Goal: Task Accomplishment & Management: Complete application form

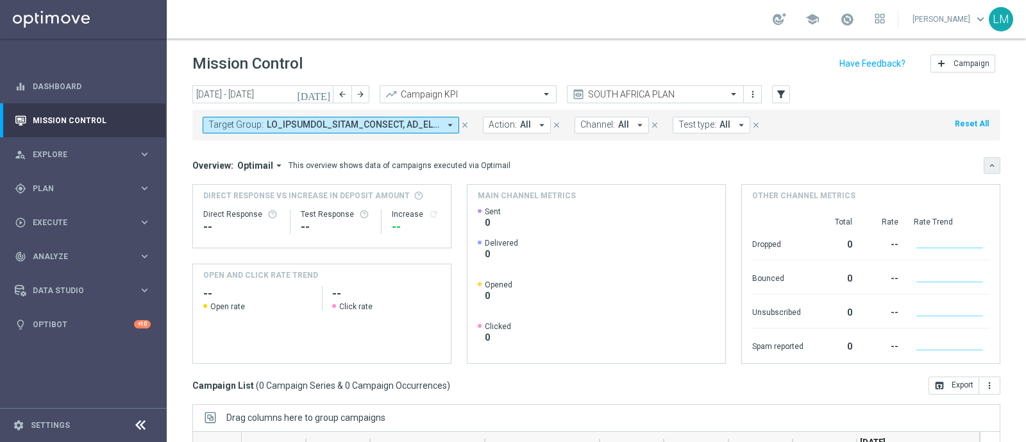
click at [988, 164] on icon "keyboard_arrow_down" at bounding box center [992, 165] width 9 height 9
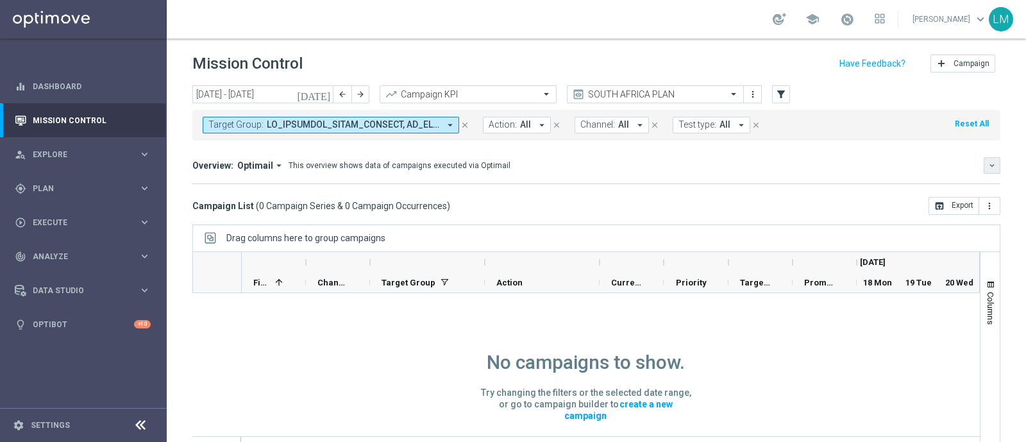
scroll to position [19, 0]
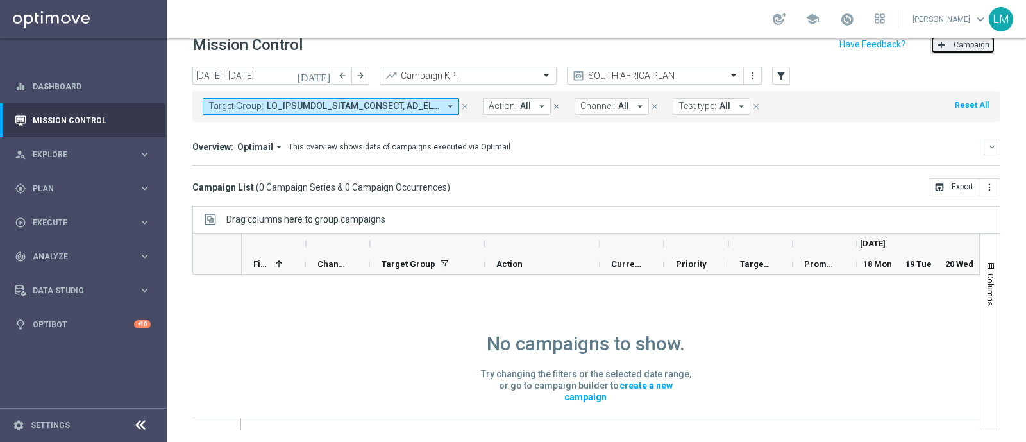
click at [939, 44] on button "add Campaign" at bounding box center [963, 45] width 65 height 18
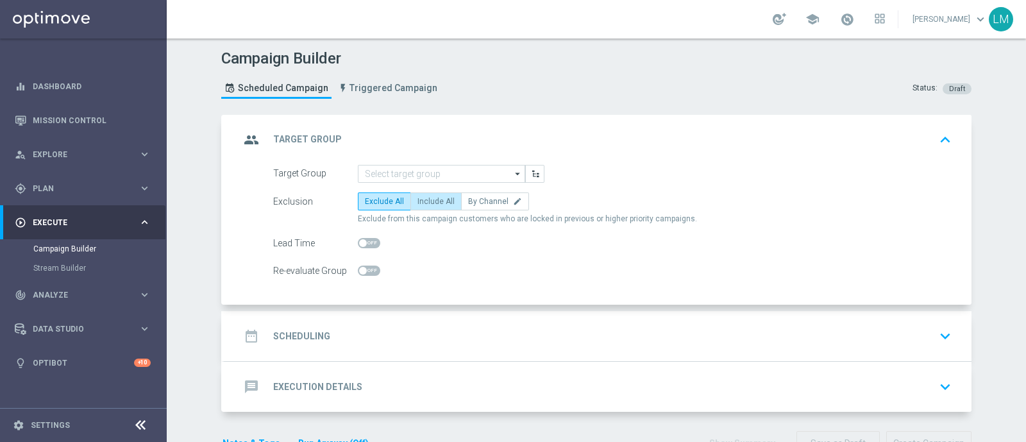
click at [436, 203] on span "Include All" at bounding box center [436, 201] width 37 height 9
click at [426, 203] on input "Include All" at bounding box center [422, 204] width 8 height 8
radio input "true"
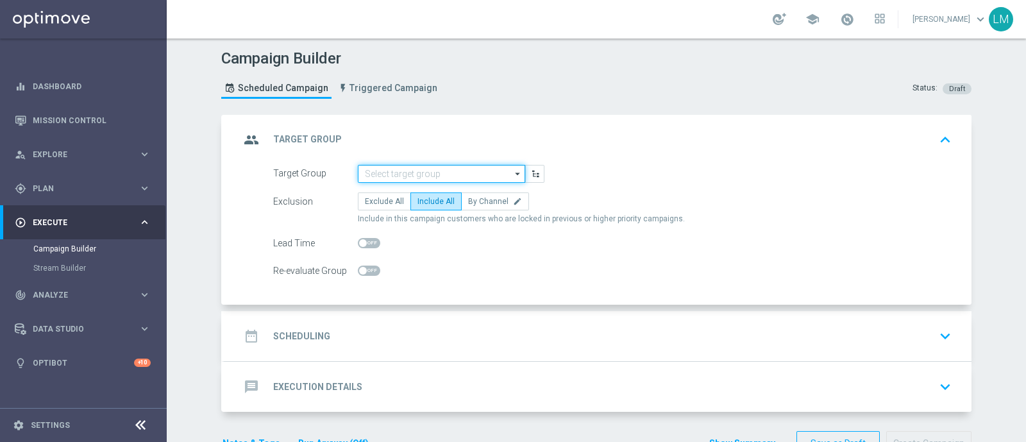
click at [436, 177] on input at bounding box center [441, 174] width 167 height 18
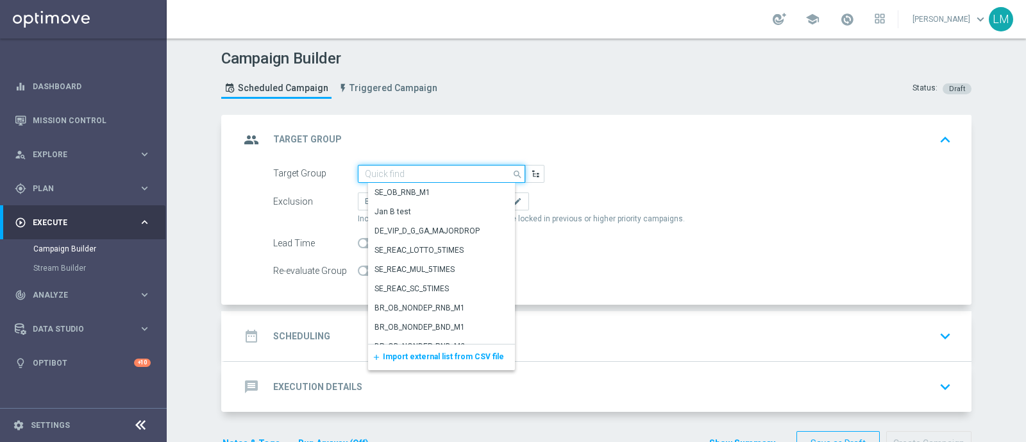
paste input "ZA_TACTICAL_EMAIL_HAS_PLAYED_IN_LAST_21_DAYS"
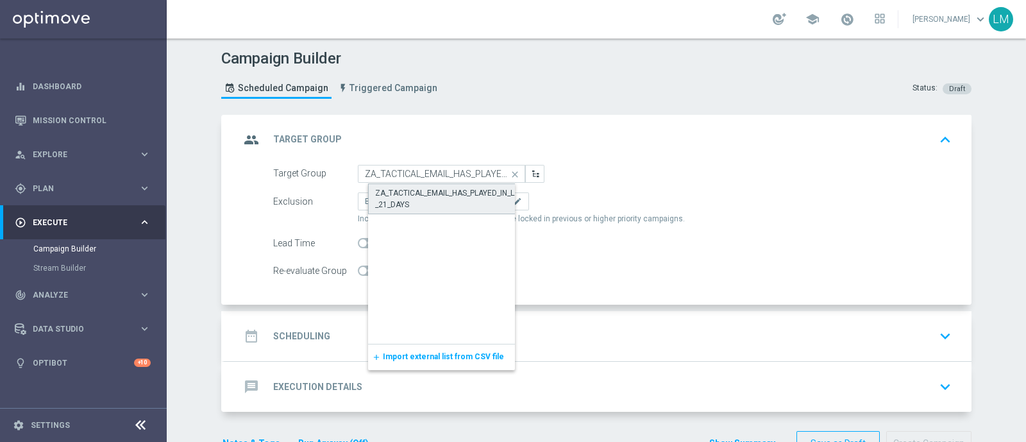
click at [434, 187] on div "ZA_TACTICAL_EMAIL_HAS_PLAYED_IN_LAST_21_DAYS" at bounding box center [451, 198] width 153 height 23
type input "ZA_TACTICAL_EMAIL_HAS_PLAYED_IN_LAST_21_DAYS"
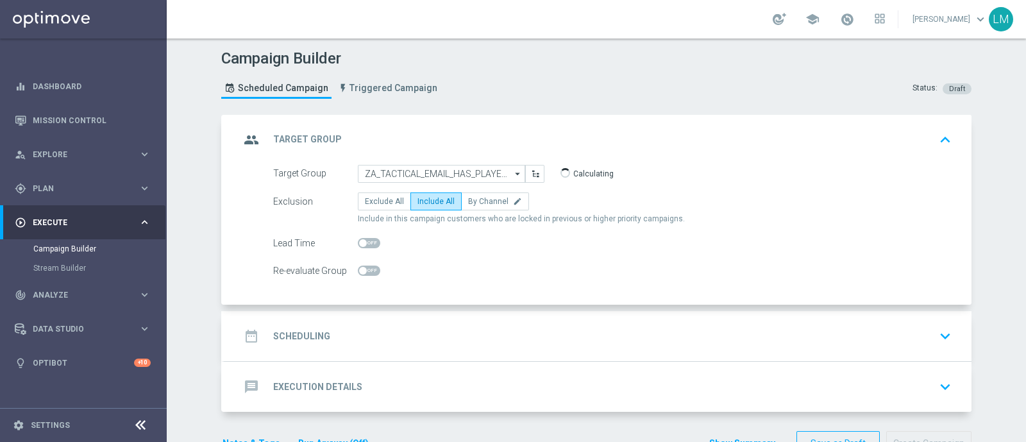
click at [443, 326] on div "date_range Scheduling keyboard_arrow_down" at bounding box center [598, 336] width 717 height 24
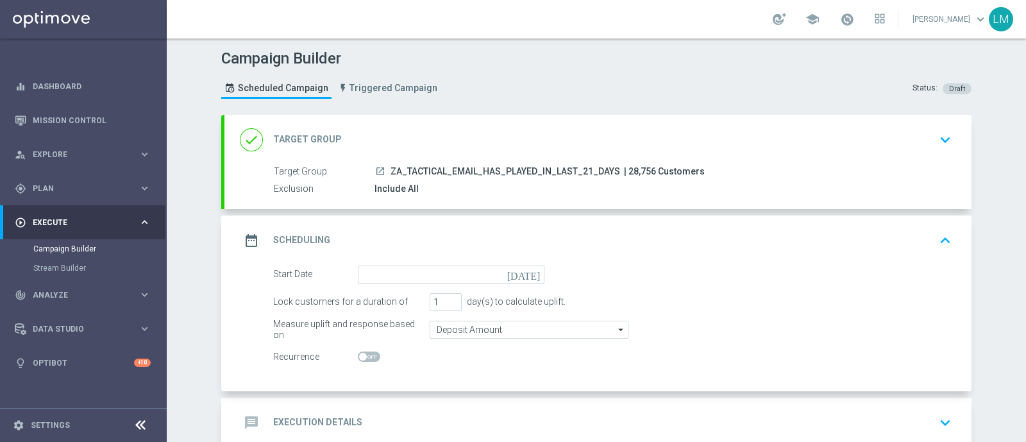
click at [527, 266] on icon "[DATE]" at bounding box center [526, 273] width 38 height 14
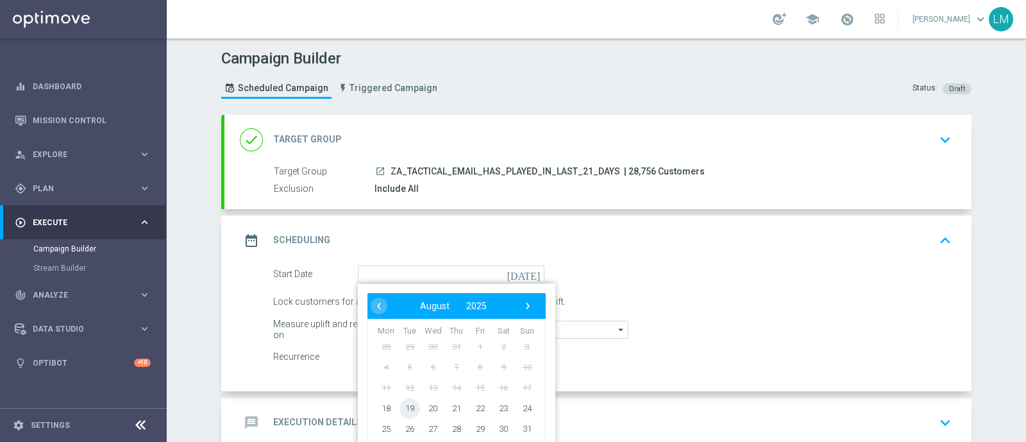
click at [402, 409] on span "19" at bounding box center [410, 408] width 21 height 21
type input "[DATE]"
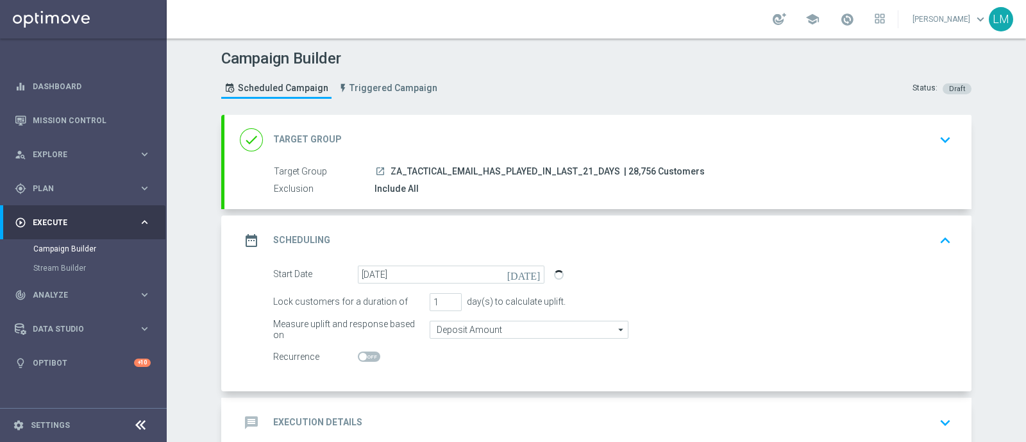
click at [402, 411] on div "message Execution Details keyboard_arrow_down" at bounding box center [598, 423] width 717 height 24
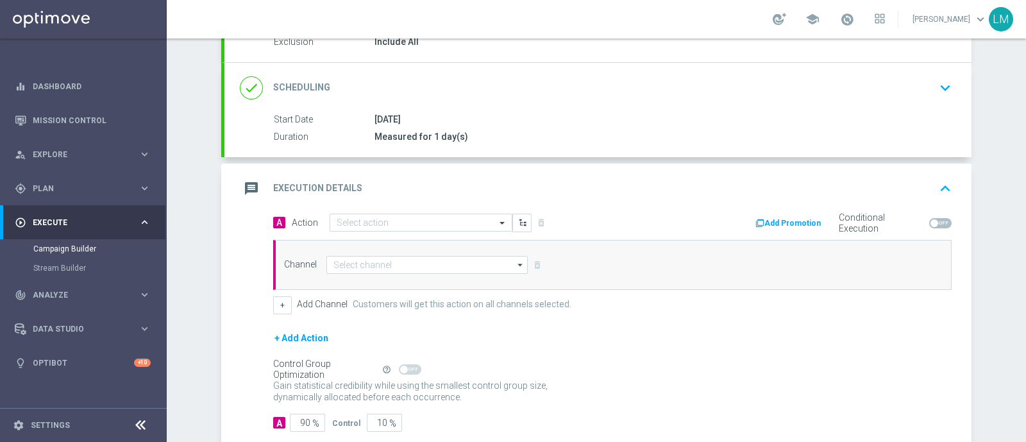
scroll to position [171, 0]
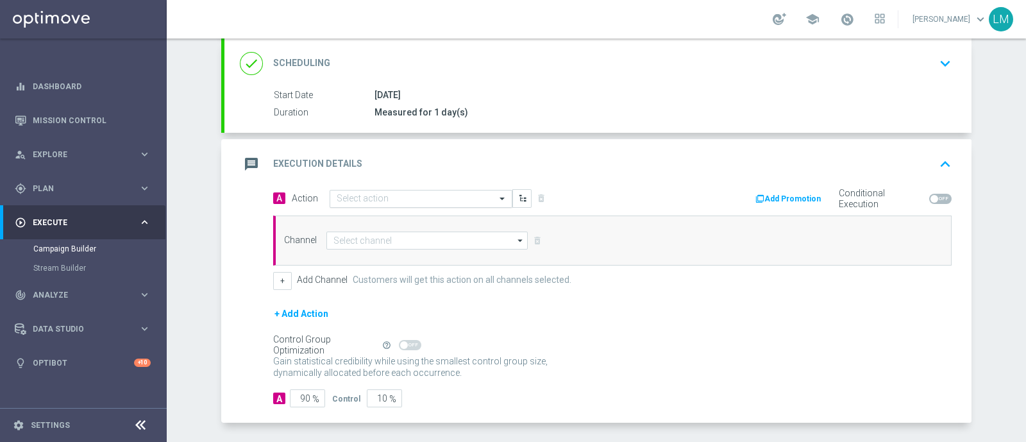
click at [410, 199] on input "text" at bounding box center [408, 199] width 143 height 11
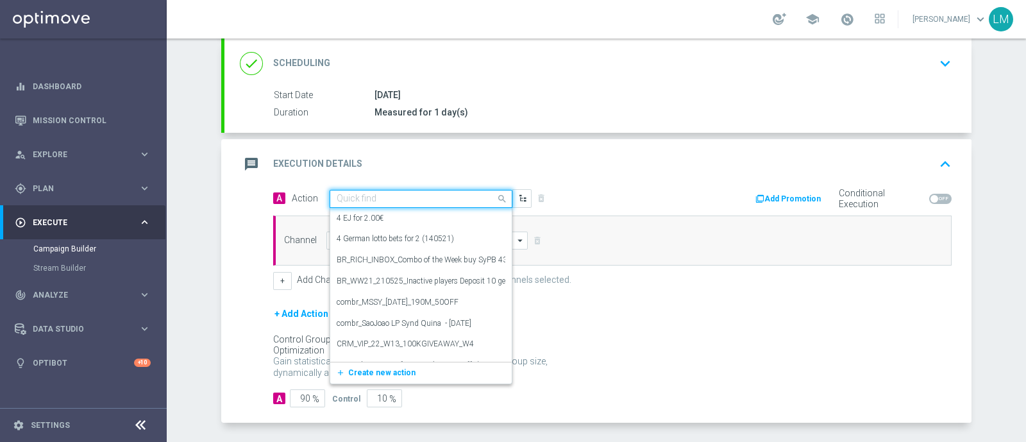
paste input "en_ZA__EUROMILLIONS_RECORD_JACKPOT_DUAL_OFFER__EMT_ALL_EM_TAC_LT"
type input "en_ZA__EUROMILLIONS_RECORD_JACKPOT_DUAL_OFFER__EMT_ALL_EM_TAC_LT"
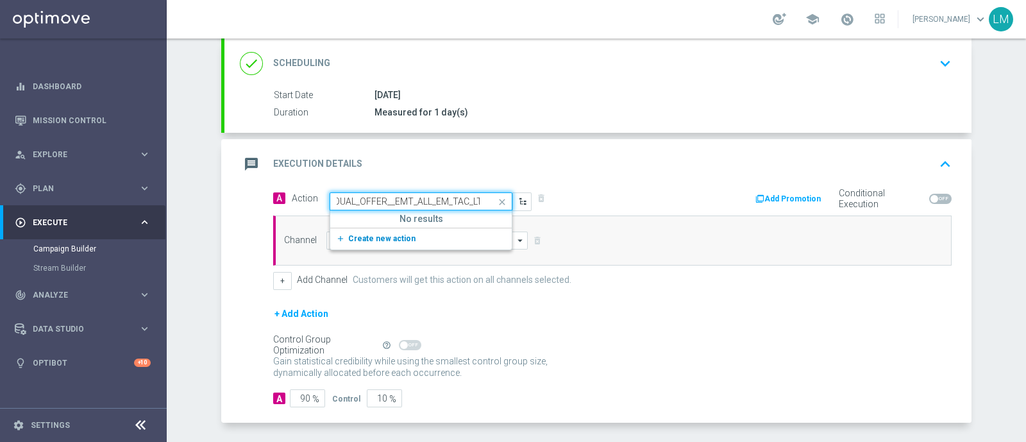
click at [375, 234] on span "Create new action" at bounding box center [381, 238] width 67 height 9
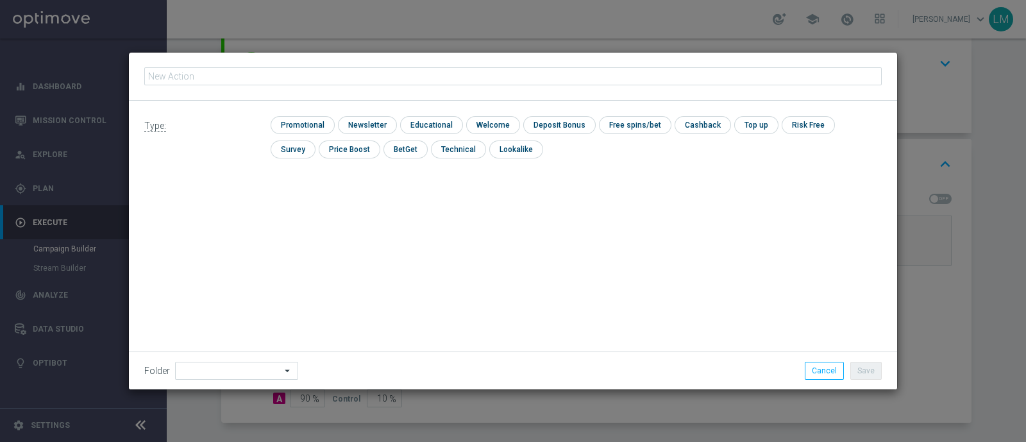
type input "en_ZA__EUROMILLIONS_RECORD_JACKPOT_DUAL_OFFER__EMT_ALL_EM_TAC_LT"
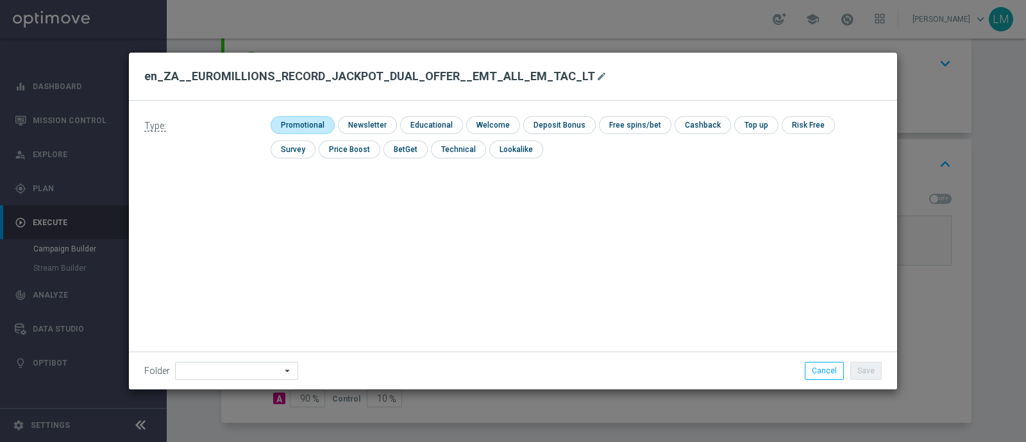
click at [318, 123] on input "checkbox" at bounding box center [301, 124] width 61 height 17
checkbox input "true"
click at [867, 362] on button "Save" at bounding box center [866, 371] width 31 height 18
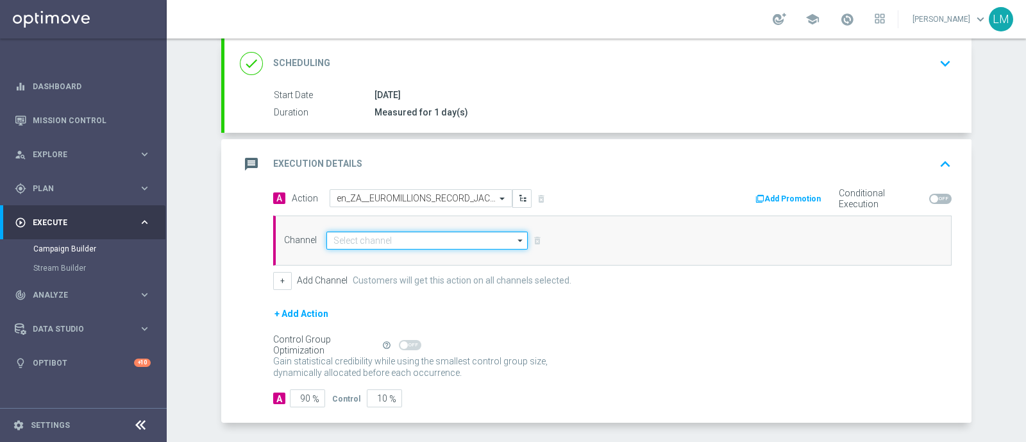
click at [440, 232] on input at bounding box center [427, 241] width 201 height 18
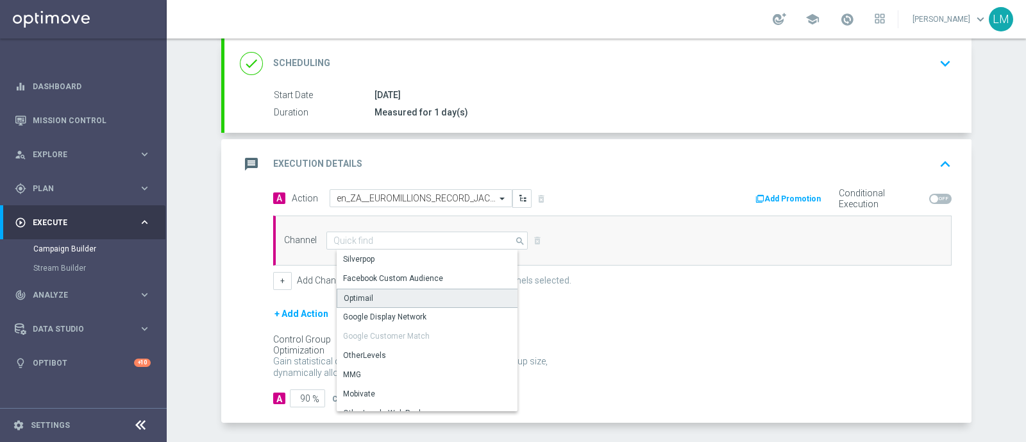
click at [372, 293] on div "Optimail" at bounding box center [432, 298] width 191 height 19
type input "Optimail"
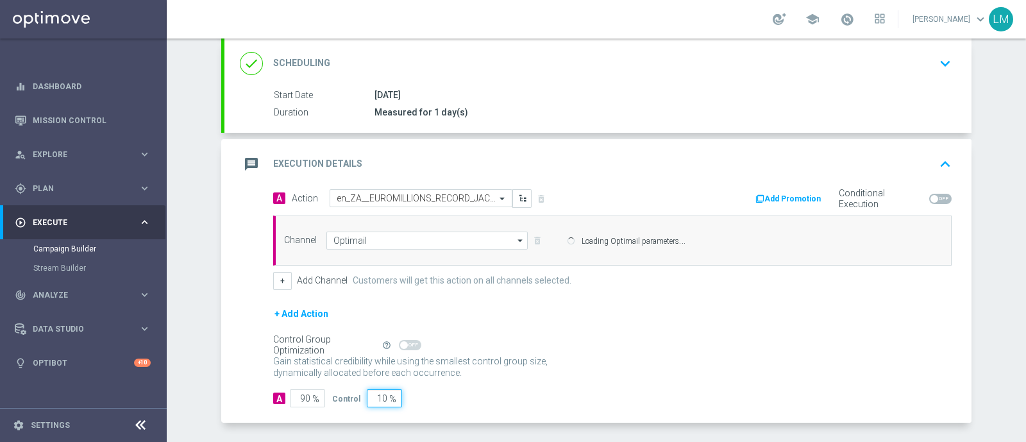
click at [369, 391] on input "10" at bounding box center [384, 398] width 35 height 18
type input "5"
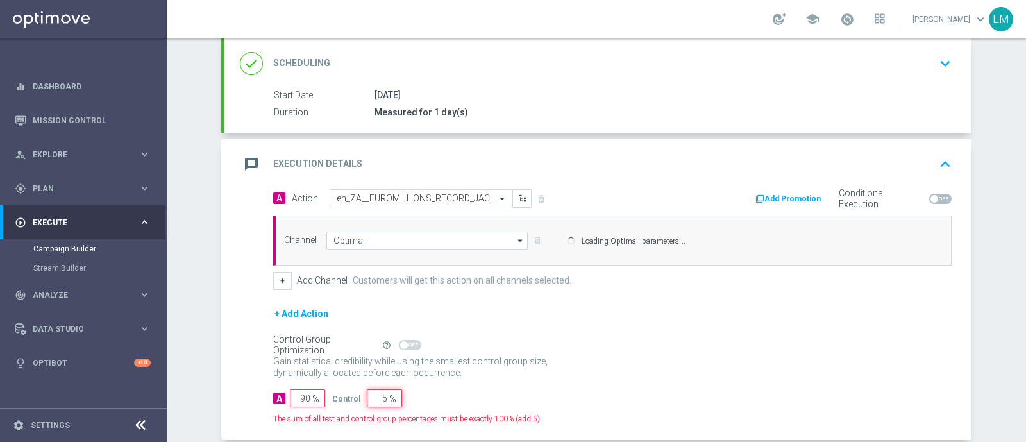
type input "95"
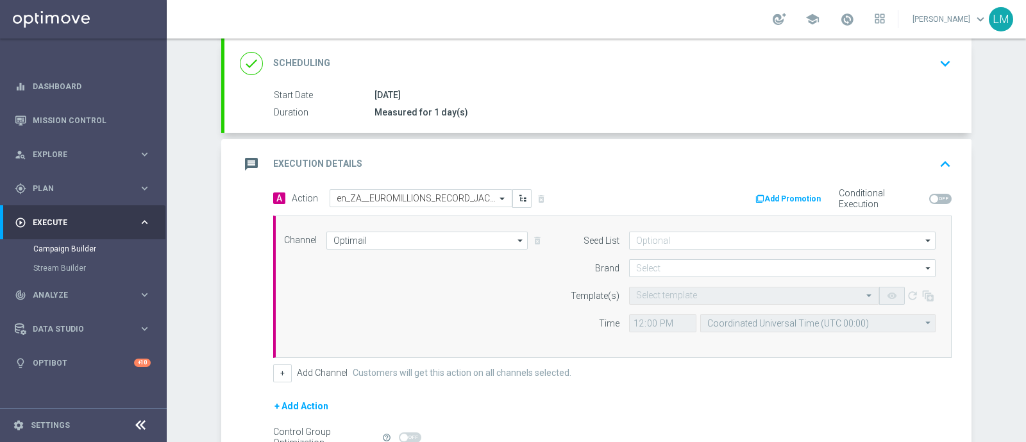
type input "5"
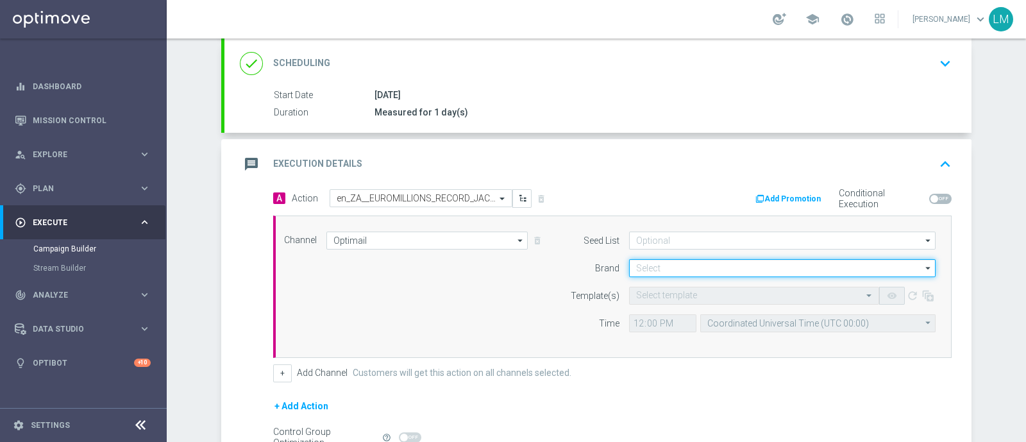
click at [686, 266] on input at bounding box center [782, 268] width 307 height 18
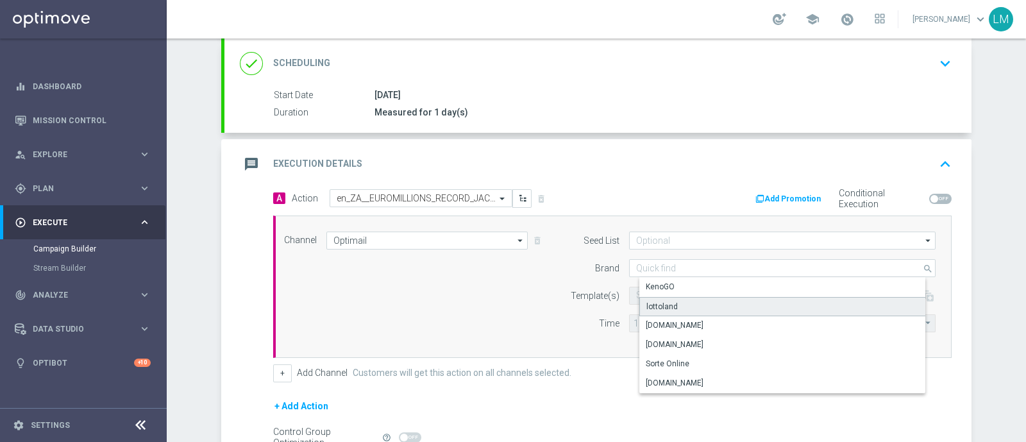
click at [664, 301] on div "lottoland" at bounding box center [662, 307] width 31 height 12
type input "lottoland"
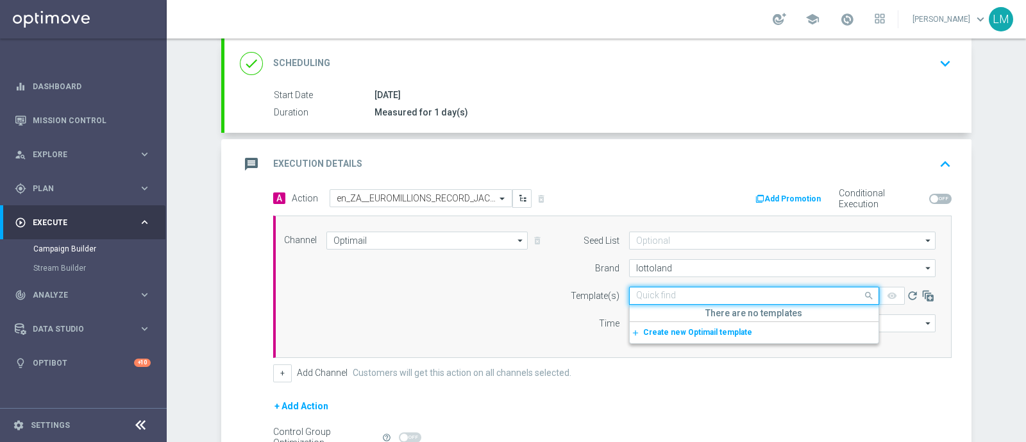
click at [664, 298] on input "text" at bounding box center [741, 296] width 210 height 11
paste input "en_ZA__EUROMILLIONS_RECORD_JACKPOT_DUAL_OFFER__EMT_ALL_EM_TAC_LT"
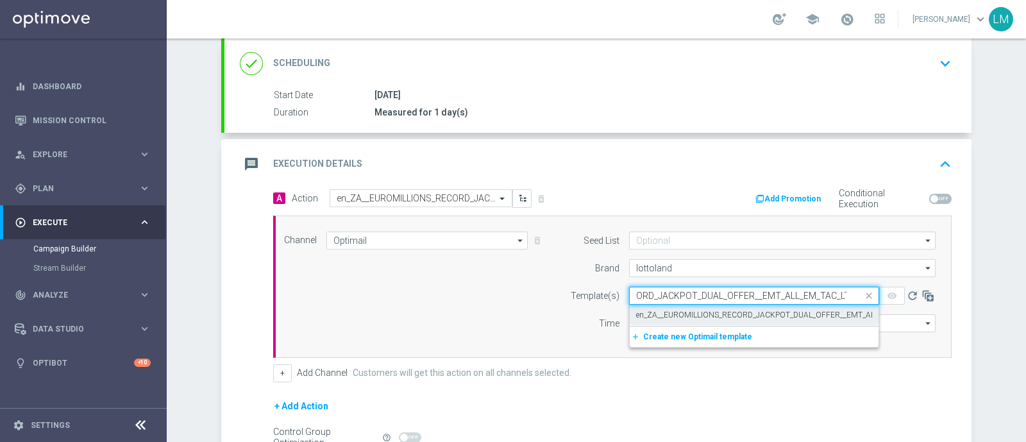
click at [724, 317] on label "en_ZA__EUROMILLIONS_RECORD_JACKPOT_DUAL_OFFER__EMT_ALL_EM_TAC_LT" at bounding box center [778, 315] width 285 height 11
type input "en_ZA__EUROMILLIONS_RECORD_JACKPOT_DUAL_OFFER__EMT_ALL_EM_TAC_LT"
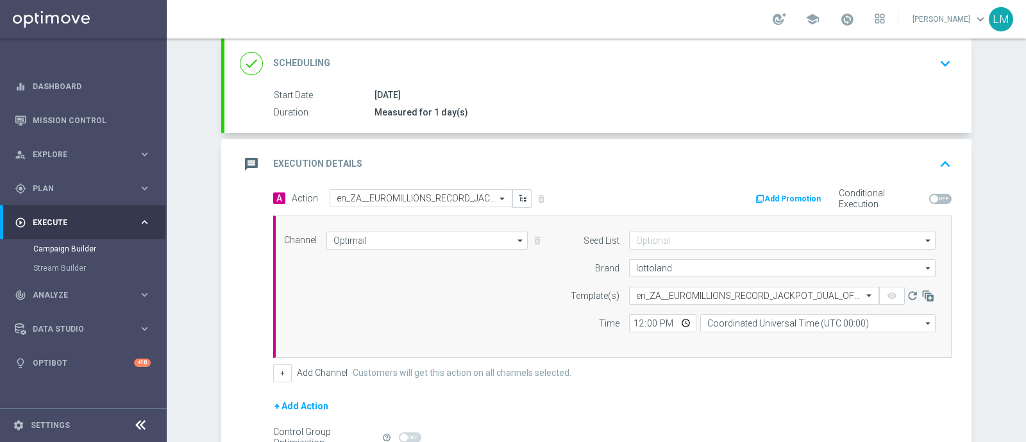
scroll to position [0, 0]
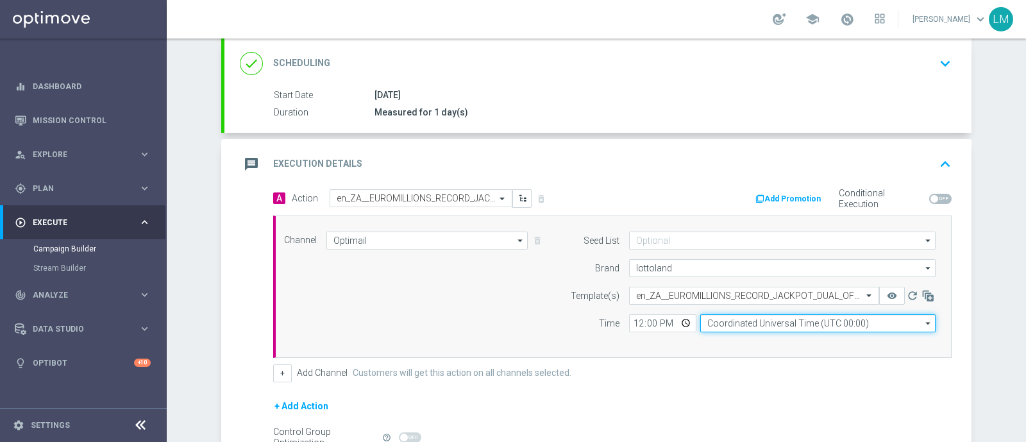
click at [779, 328] on input "Coordinated Universal Time (UTC 00:00)" at bounding box center [818, 323] width 235 height 18
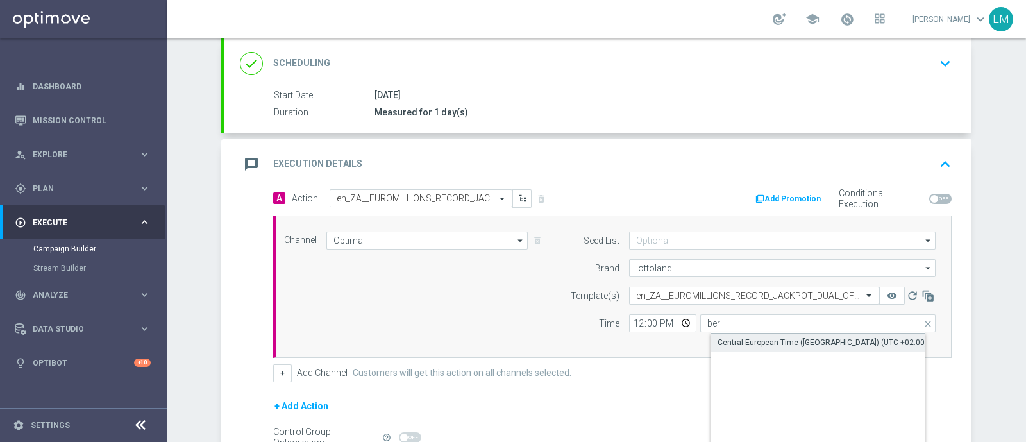
click at [767, 341] on div "Central European Time ([GEOGRAPHIC_DATA]) (UTC +02:00)" at bounding box center [823, 343] width 210 height 12
type input "Central European Time ([GEOGRAPHIC_DATA]) (UTC +02:00)"
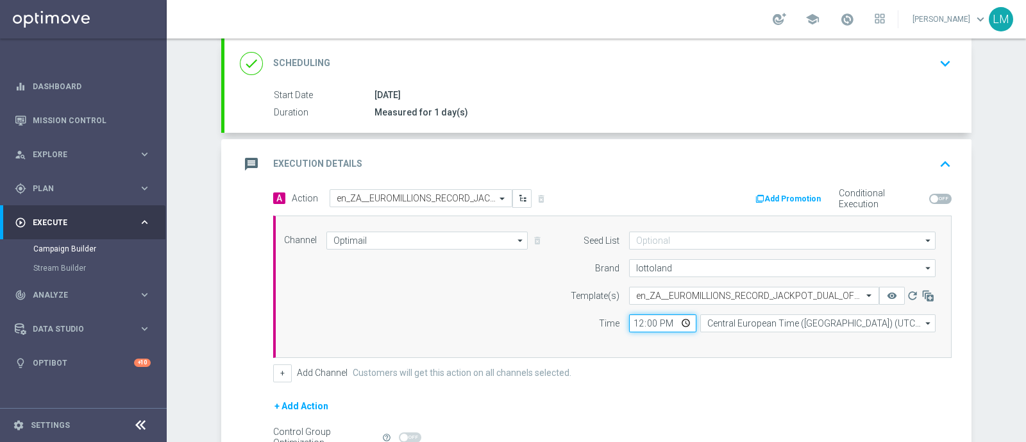
click at [686, 322] on input "12:00" at bounding box center [662, 323] width 67 height 18
click at [683, 320] on input "12:00" at bounding box center [662, 323] width 67 height 18
click at [504, 319] on div "Channel Optimail Optimail arrow_drop_down Drag here to set row groups Drag here…" at bounding box center [610, 287] width 671 height 110
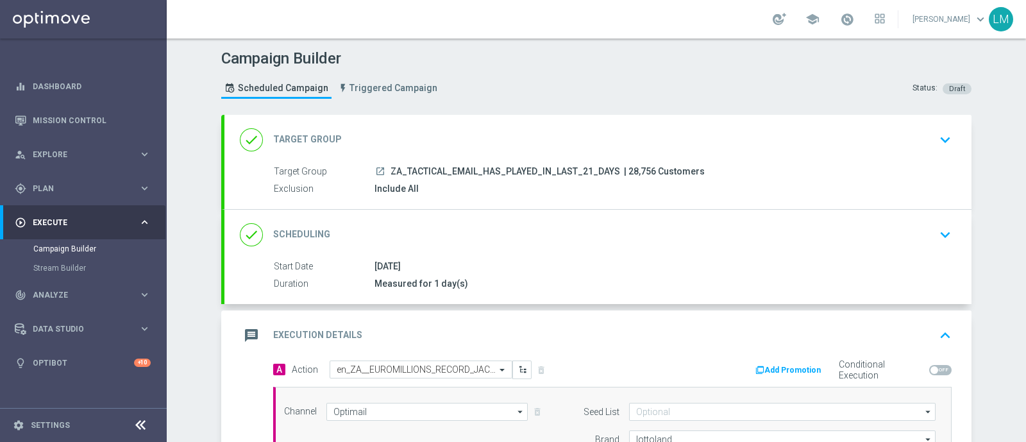
scroll to position [311, 0]
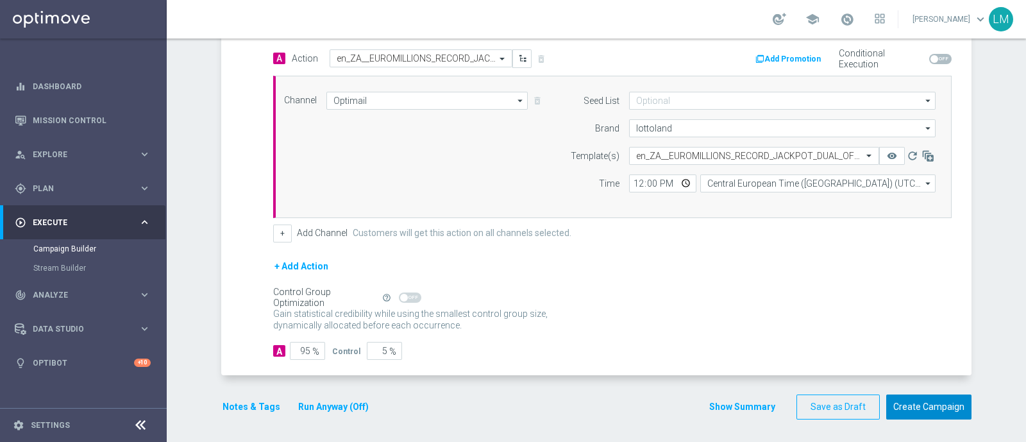
click at [892, 400] on button "Create Campaign" at bounding box center [929, 407] width 85 height 25
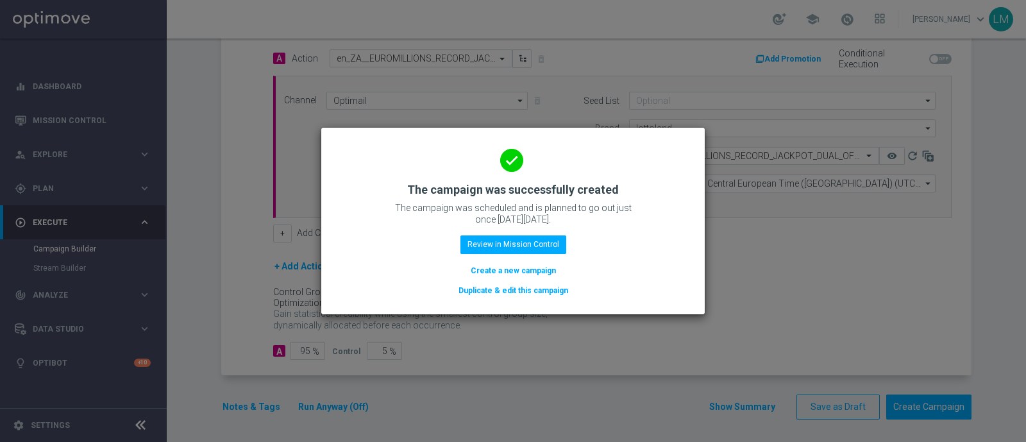
click at [493, 273] on button "Create a new campaign" at bounding box center [514, 271] width 88 height 14
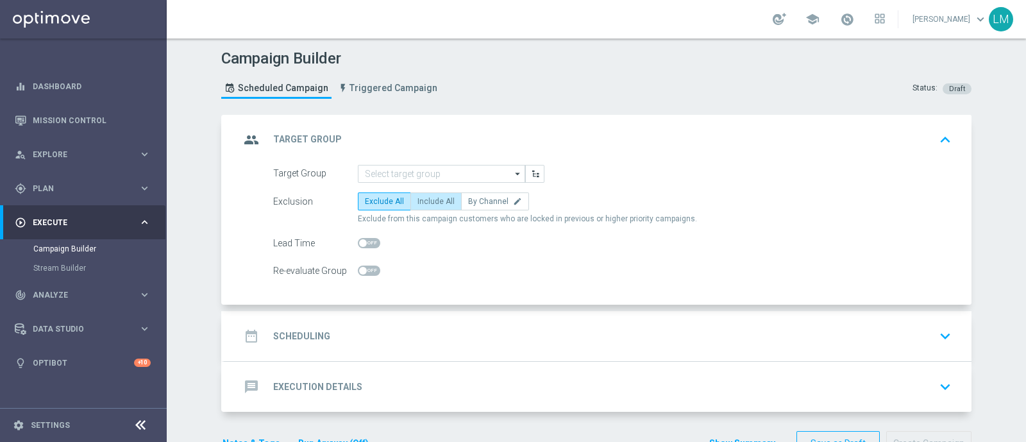
click at [427, 197] on span "Include All" at bounding box center [436, 201] width 37 height 9
click at [426, 200] on input "Include All" at bounding box center [422, 204] width 8 height 8
radio input "true"
click at [122, 128] on link "Mission Control" at bounding box center [92, 120] width 118 height 34
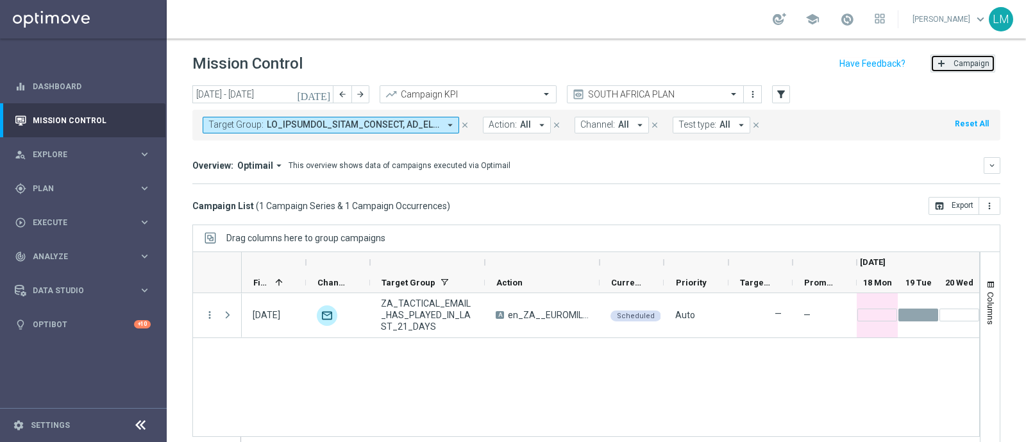
click at [940, 62] on button "add Campaign" at bounding box center [963, 64] width 65 height 18
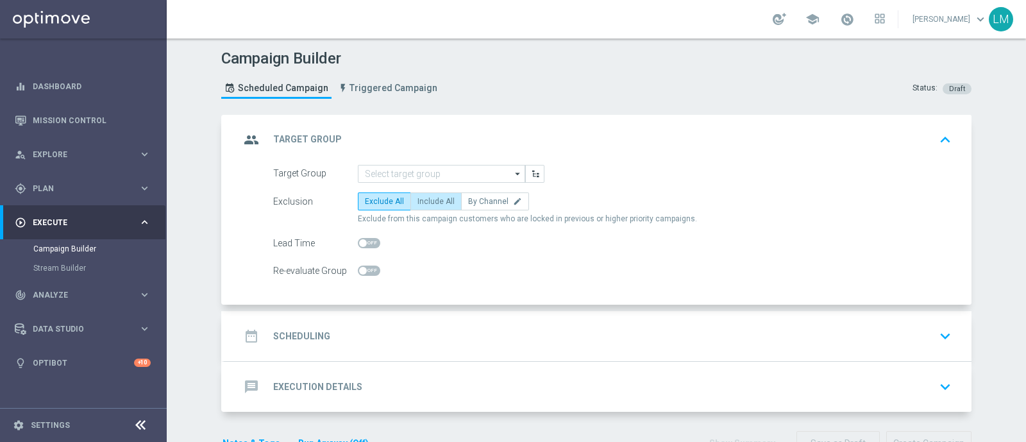
click at [420, 197] on span "Include All" at bounding box center [436, 201] width 37 height 9
click at [420, 200] on input "Include All" at bounding box center [422, 204] width 8 height 8
radio input "true"
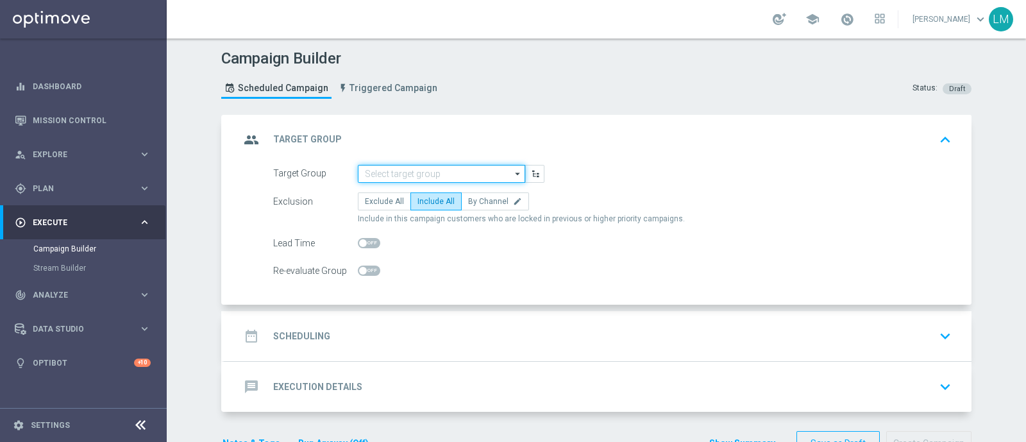
click at [419, 168] on input at bounding box center [441, 174] width 167 height 18
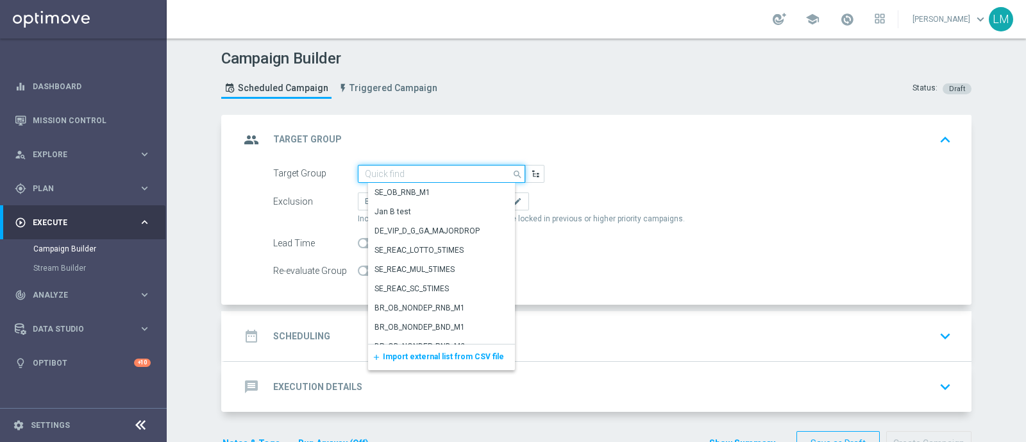
paste input "ZA_TACTICAL_EMAIL_HAS_NOT_PLAYED_LAST_7_DAYS_BUT_HAS_PLAYED_THIS_MONTH"
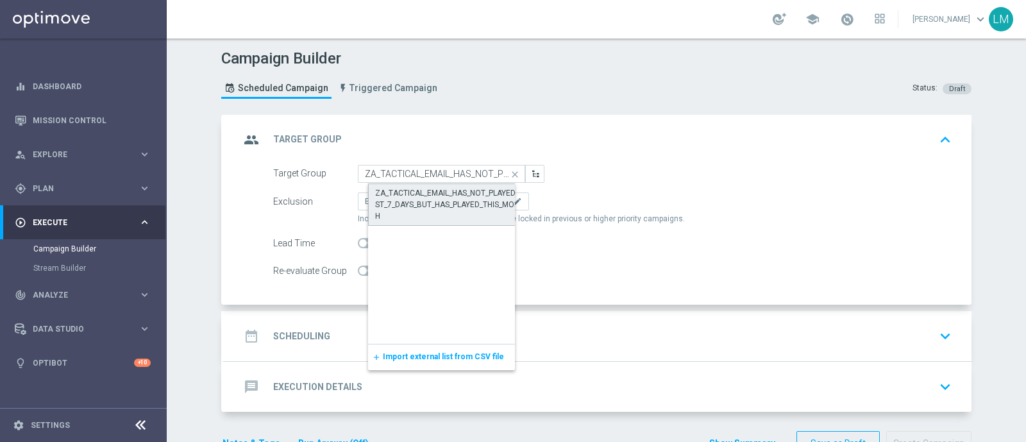
click at [420, 184] on div "ZA_TACTICAL_EMAIL_HAS_NOT_PLAYED_LAST_7_DAYS_BUT_HAS_PLAYED_THIS_MONTH" at bounding box center [451, 204] width 167 height 42
type input "ZA_TACTICAL_EMAIL_HAS_NOT_PLAYED_LAST_7_DAYS_BUT_HAS_PLAYED_THIS_MONTH"
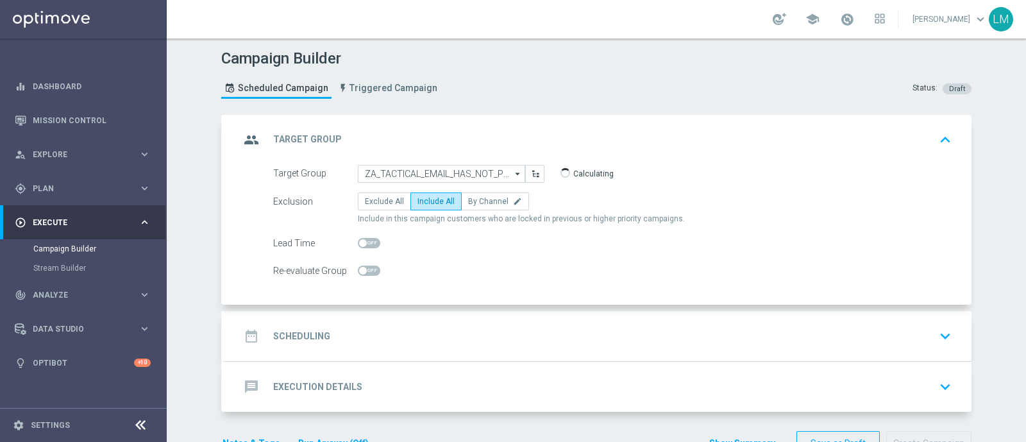
click at [462, 328] on div "date_range Scheduling keyboard_arrow_down" at bounding box center [598, 336] width 717 height 24
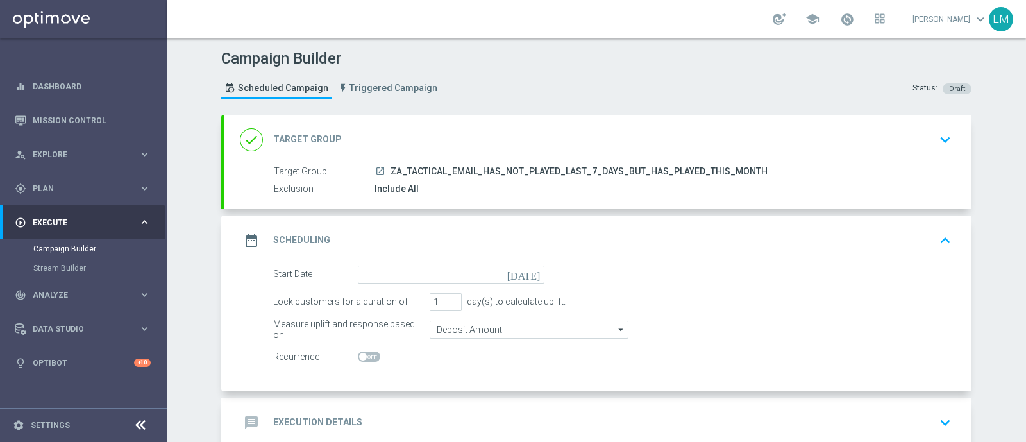
click at [529, 273] on icon "[DATE]" at bounding box center [526, 273] width 38 height 14
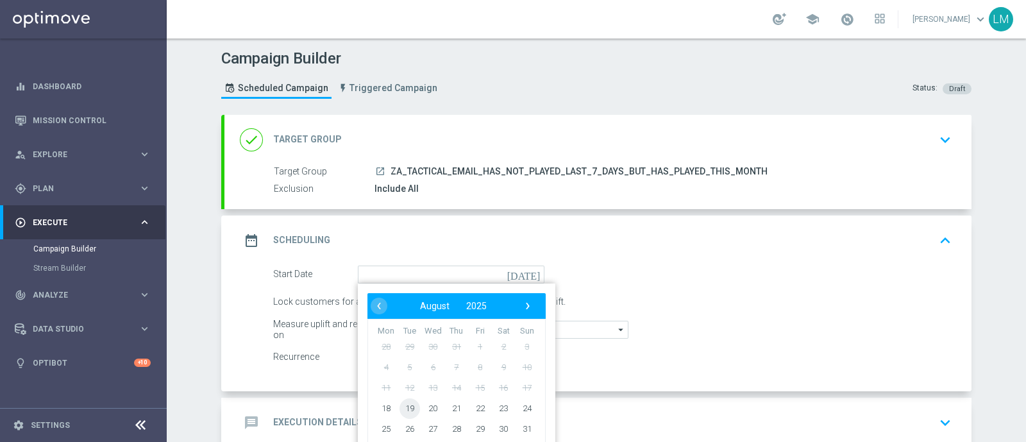
click at [404, 400] on span "19" at bounding box center [410, 408] width 21 height 21
type input "[DATE]"
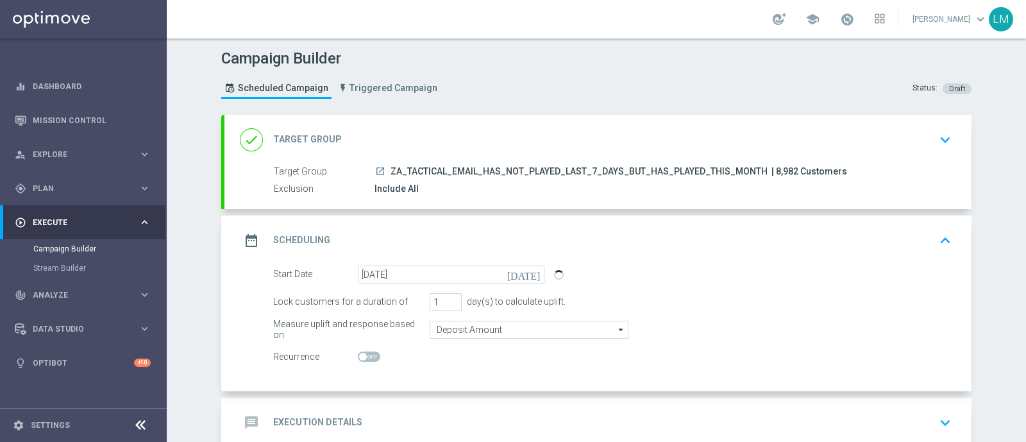
scroll to position [73, 0]
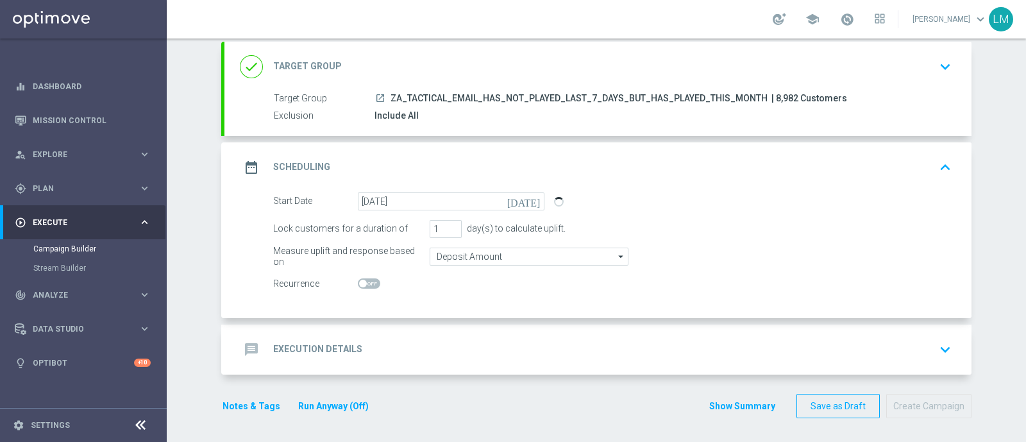
click at [402, 337] on div "message Execution Details keyboard_arrow_down" at bounding box center [598, 349] width 717 height 24
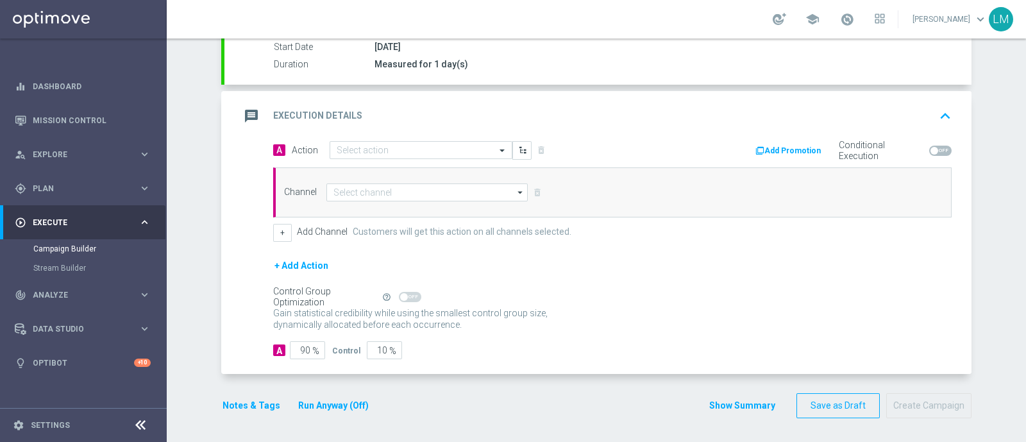
scroll to position [219, 0]
click at [379, 158] on div "A Action Select action delete_forever Add Promotion Conditional Execution" at bounding box center [613, 152] width 698 height 20
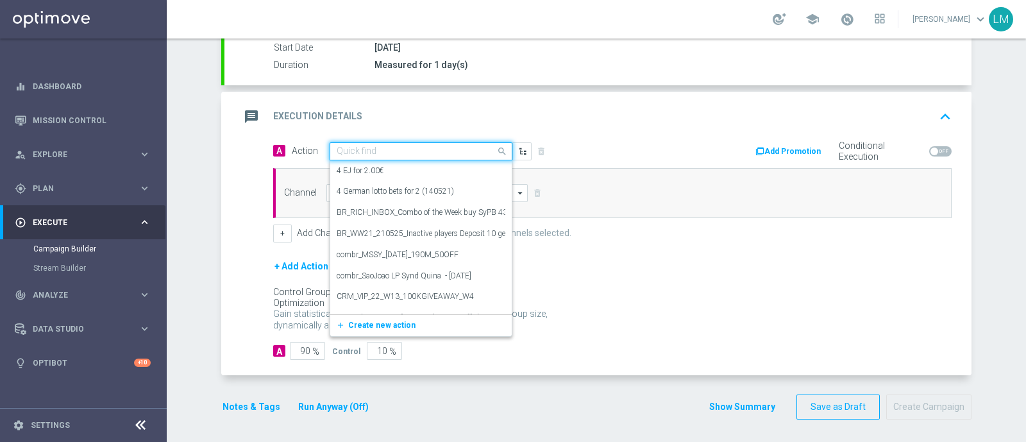
click at [382, 146] on input "text" at bounding box center [408, 151] width 143 height 11
paste input "en_ZA__WACKY_WEDNESDAY_AUGUST25_REMINDER2__ALL_EMA_TAC_LT"
type input "en_ZA__WACKY_WEDNESDAY_AUGUST25_REMINDER2__ALL_EMA_TAC_LT"
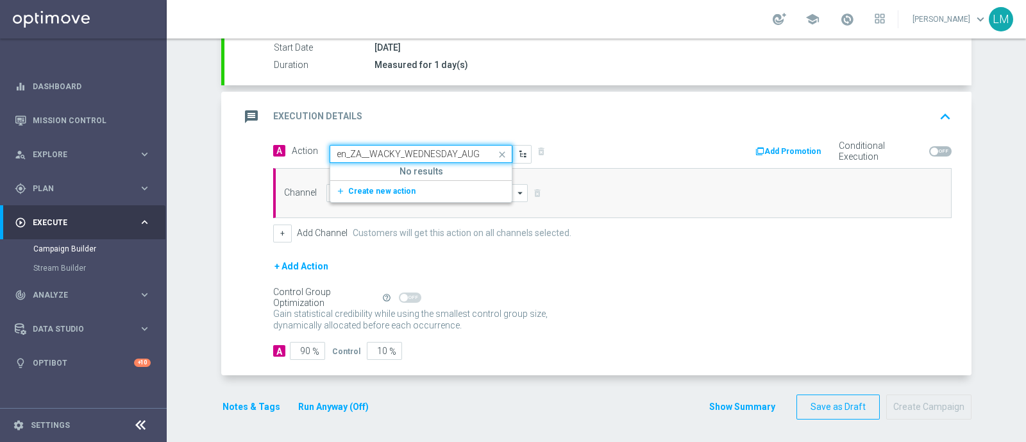
scroll to position [0, 154]
click at [382, 189] on span "Create new action" at bounding box center [381, 191] width 67 height 9
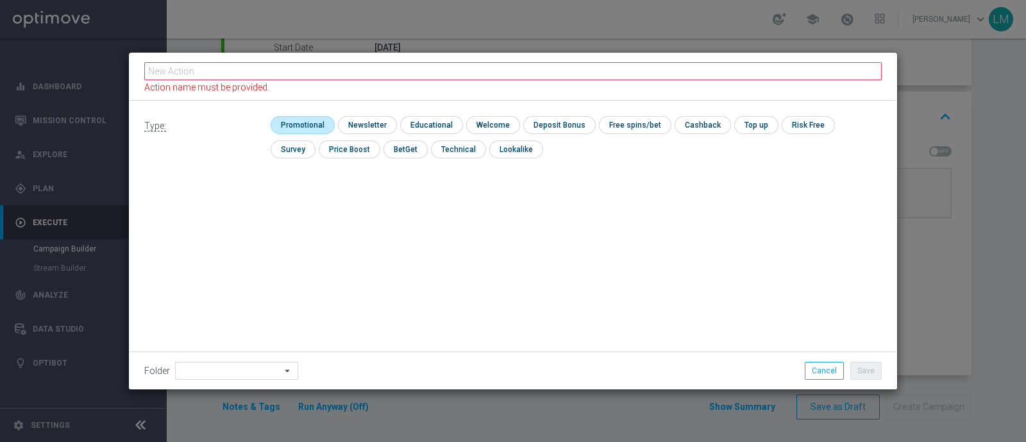
click at [302, 123] on input "checkbox" at bounding box center [301, 124] width 61 height 17
checkbox input "true"
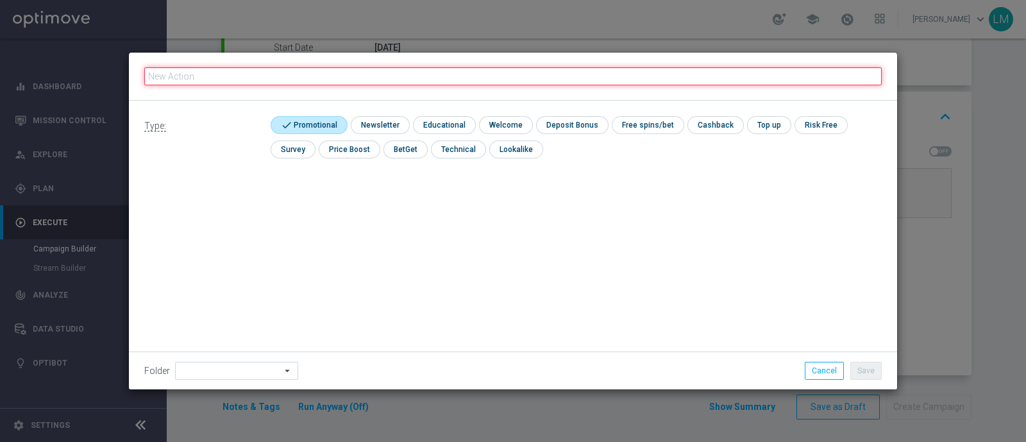
click at [330, 74] on input "text" at bounding box center [513, 76] width 738 height 18
paste input "en_ZA__WACKY_WEDNESDAY_AUGUST25_REMINDER2__ALL_EMA_TAC_LT"
type input "en_ZA__WACKY_WEDNESDAY_AUGUST25_REMINDER2__ALL_EMA_TAC_LT"
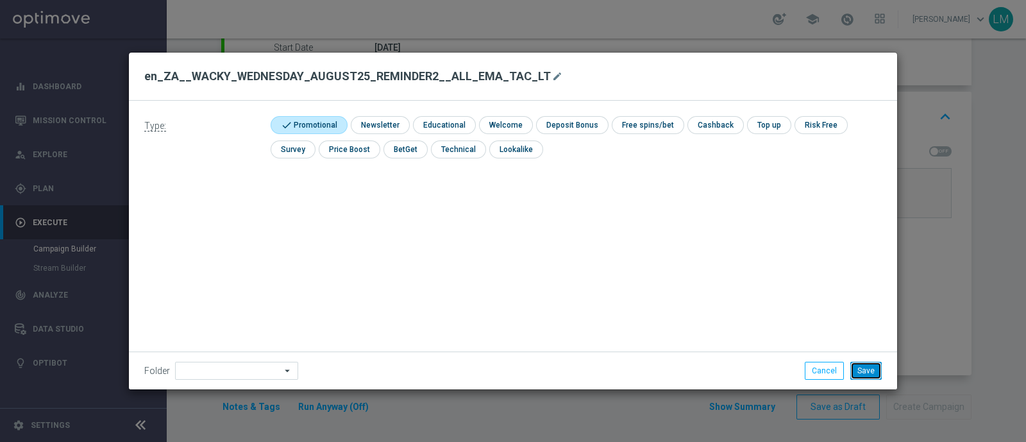
click at [860, 362] on button "Save" at bounding box center [866, 371] width 31 height 18
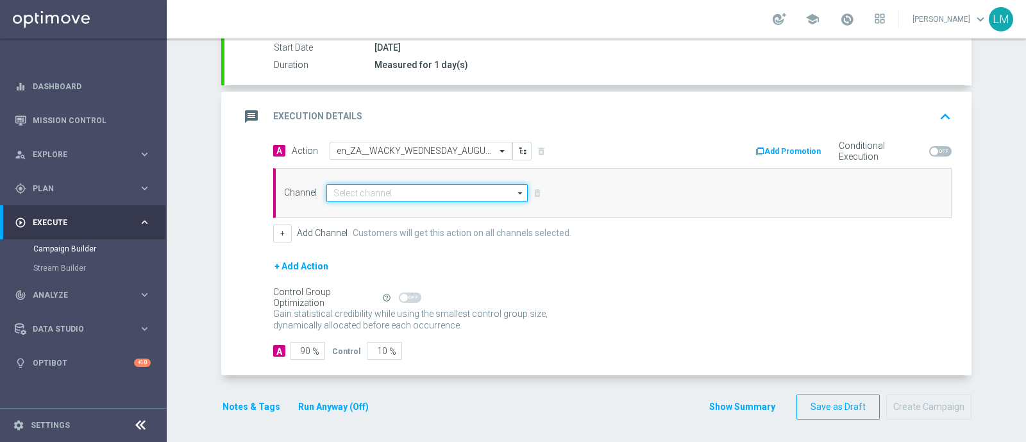
click at [452, 186] on input at bounding box center [427, 193] width 201 height 18
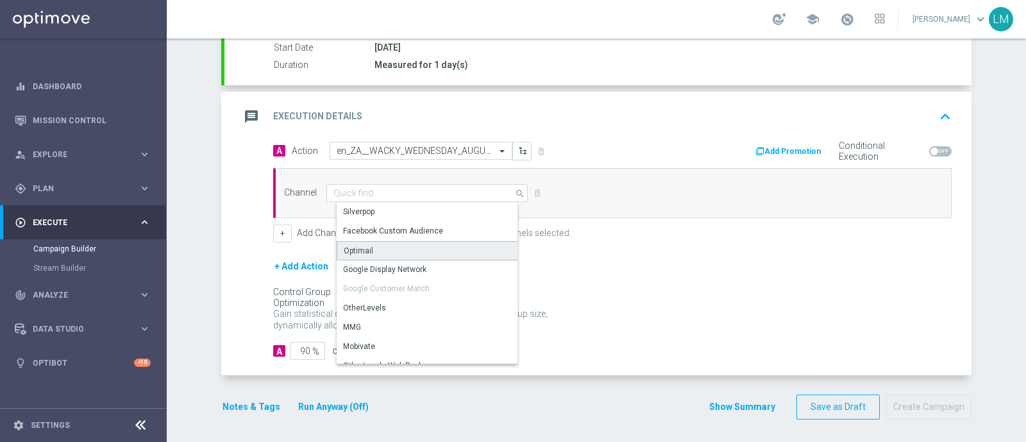
click at [382, 241] on div "Optimail" at bounding box center [432, 250] width 191 height 19
type input "Optimail"
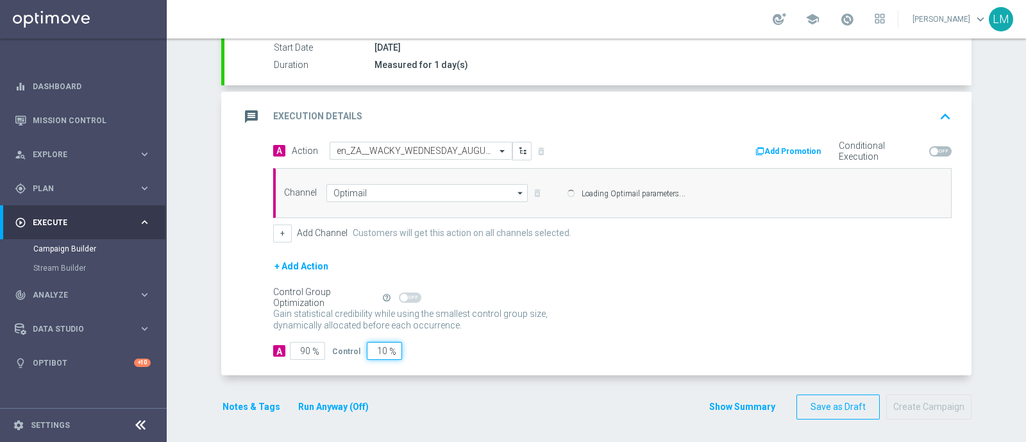
click at [371, 346] on input "10" at bounding box center [384, 351] width 35 height 18
type input "5"
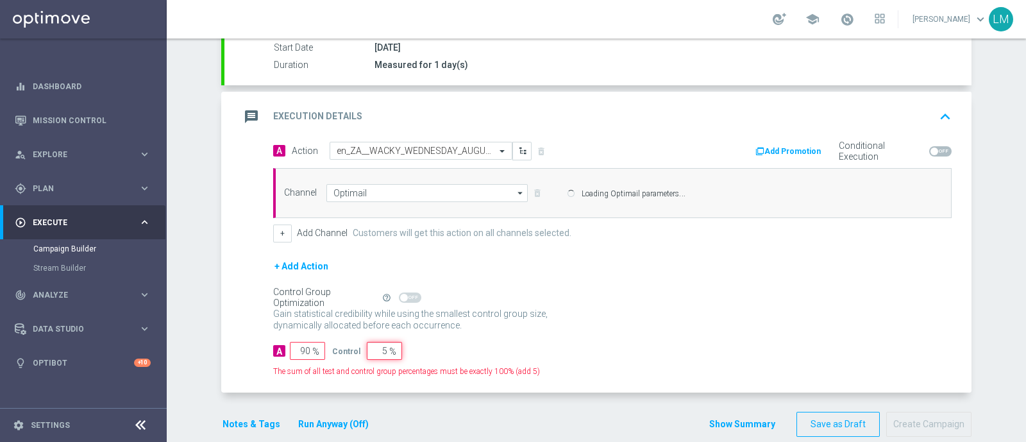
type input "95"
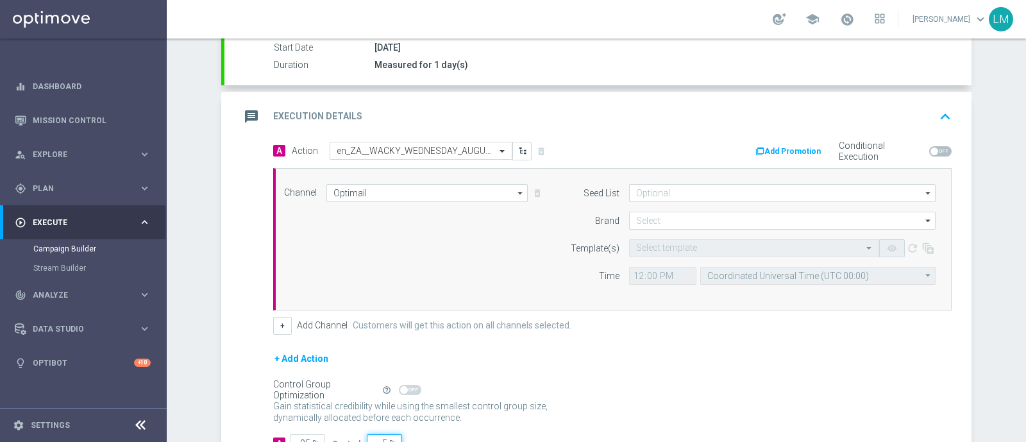
type input "5"
click at [605, 311] on div "A Action Select action en_ZA__WACKY_WEDNESDAY_AUGUST25_REMINDER2__ALL_EMA_TAC_L…" at bounding box center [613, 238] width 698 height 193
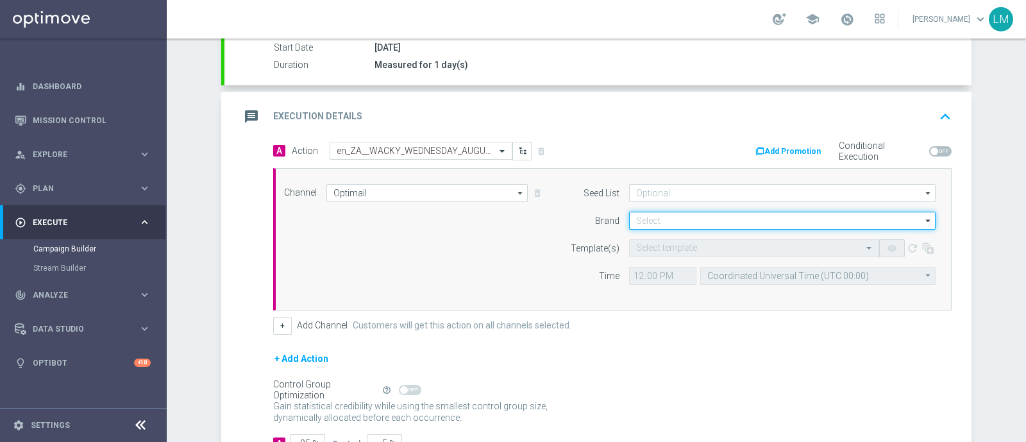
click at [658, 223] on input at bounding box center [782, 221] width 307 height 18
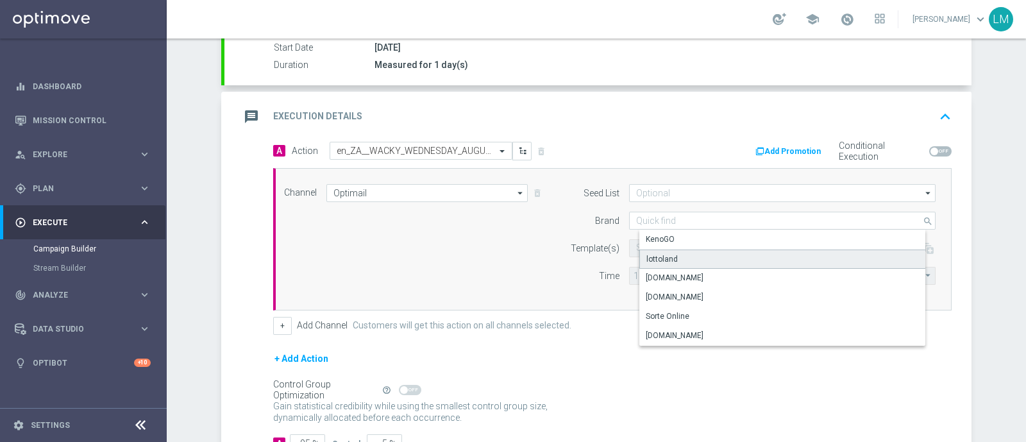
click at [664, 254] on div "lottoland" at bounding box center [662, 259] width 31 height 12
type input "lottoland"
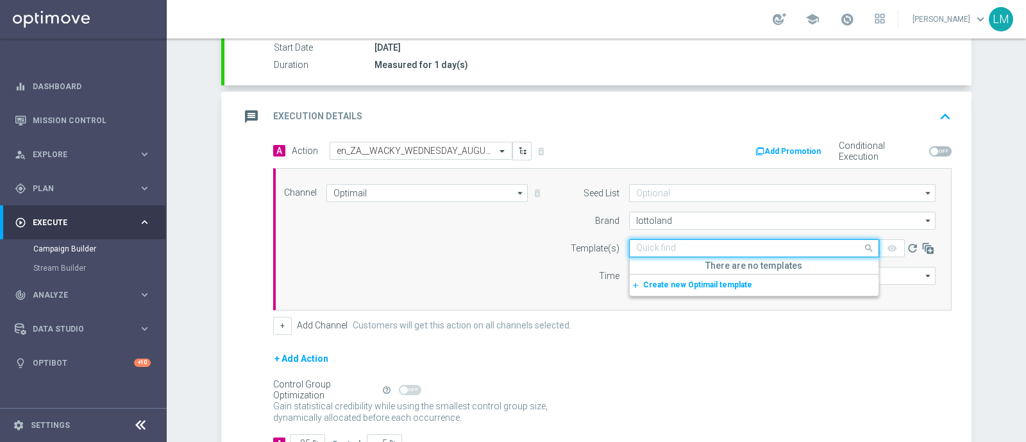
click at [664, 254] on div "Quick find" at bounding box center [754, 248] width 250 height 18
paste input "en_ZA__WACKY_WEDNESDAY_AUGUST25_REMINDER2__ALL_EMA_TAC_LT"
type input "en_ZA__WACKY_WEDNESDAY_AUGUST25_REMINDER2__ALL_EMA_TAC_LT"
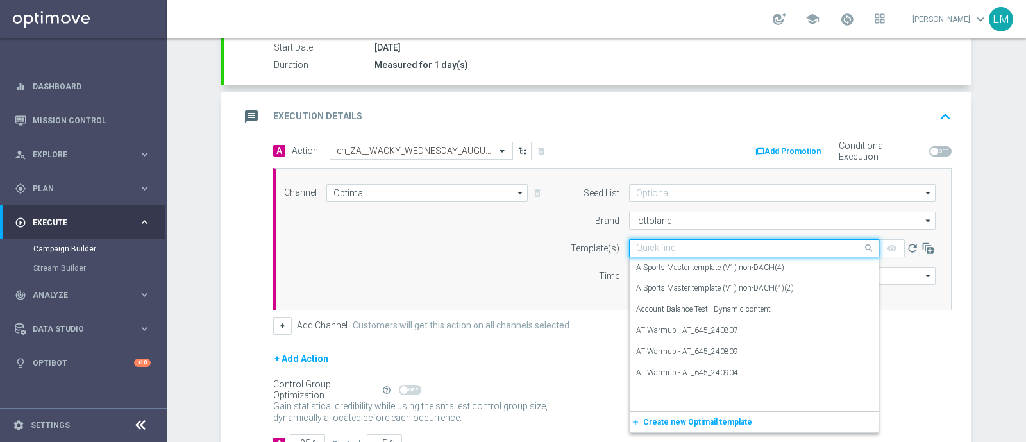
paste input "en_ZA__WACKY_WEDNESDAY_AUGUST25_REMINDER2__ALL_EMA_TAC_LT"
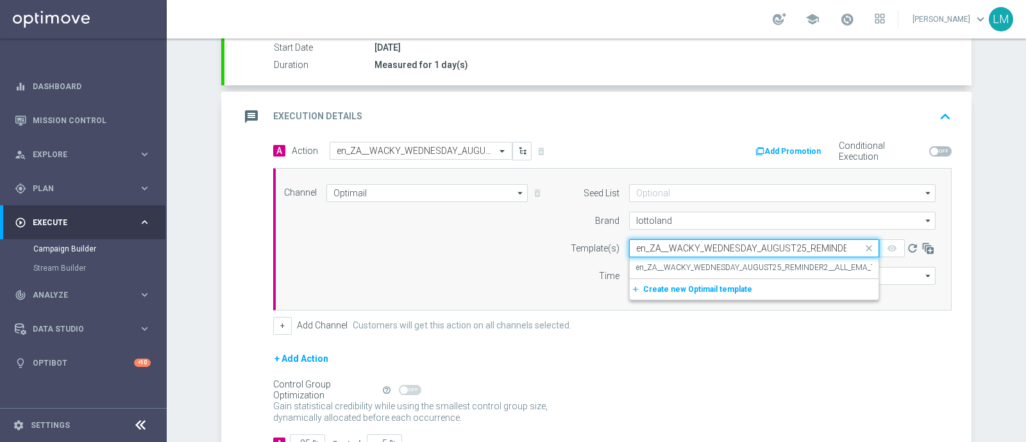
scroll to position [0, 86]
click at [670, 262] on label "en_ZA__WACKY_WEDNESDAY_AUGUST25_REMINDER2__ALL_EMA_TAC_LT" at bounding box center [766, 267] width 260 height 11
type input "en_ZA__WACKY_WEDNESDAY_AUGUST25_REMINDER2__ALL_EMA_TAC_LT"
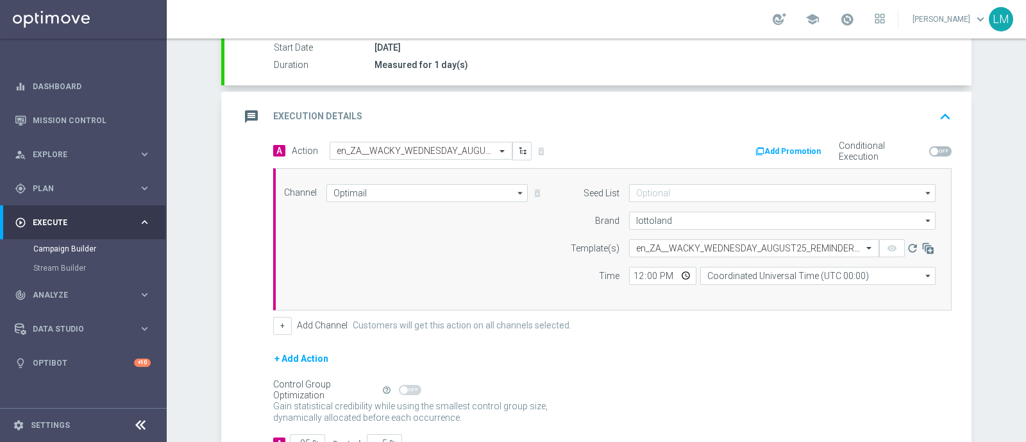
scroll to position [0, 0]
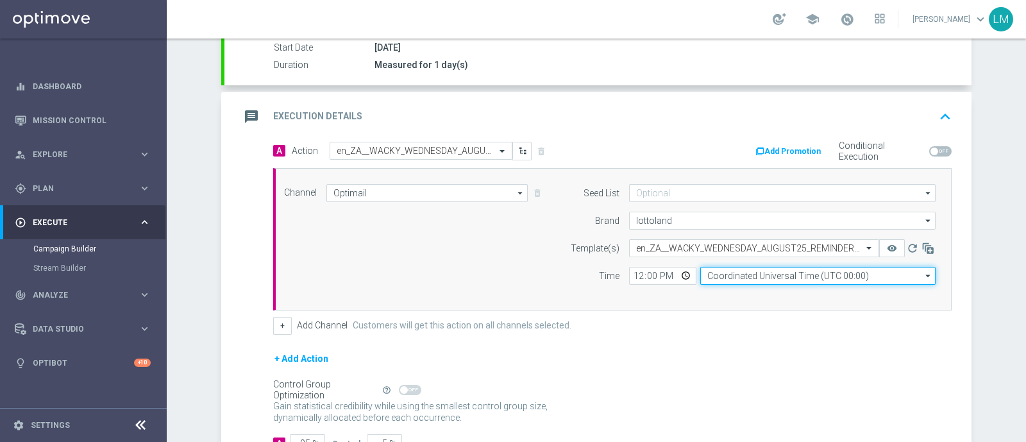
click at [735, 282] on input "Coordinated Universal Time (UTC 00:00)" at bounding box center [818, 276] width 235 height 18
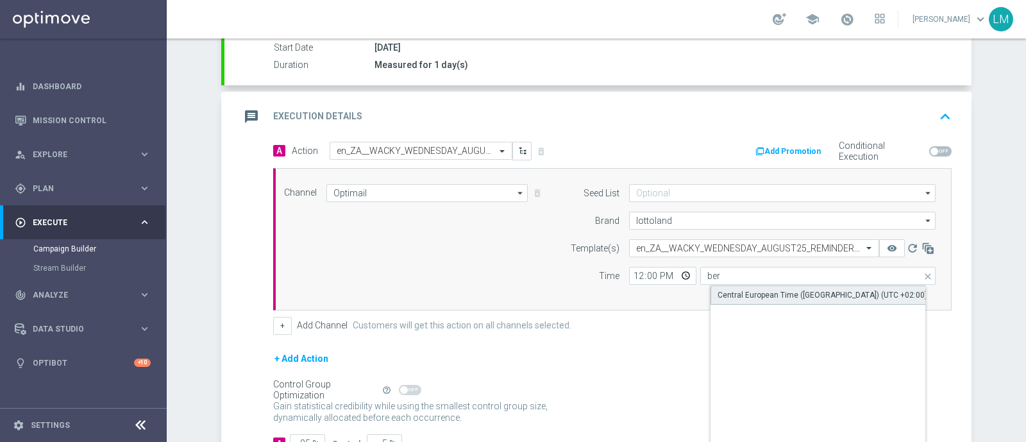
click at [735, 285] on div "Central European Time ([GEOGRAPHIC_DATA]) (UTC +02:00)" at bounding box center [829, 294] width 236 height 19
type input "Central European Time ([GEOGRAPHIC_DATA]) (UTC +02:00)"
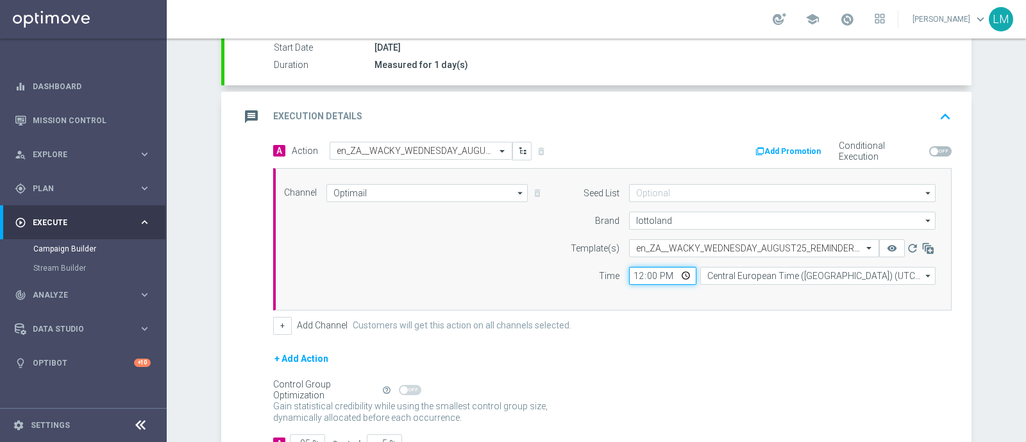
click at [678, 268] on input "12:00" at bounding box center [662, 276] width 67 height 18
click at [554, 275] on div "Time" at bounding box center [586, 276] width 65 height 18
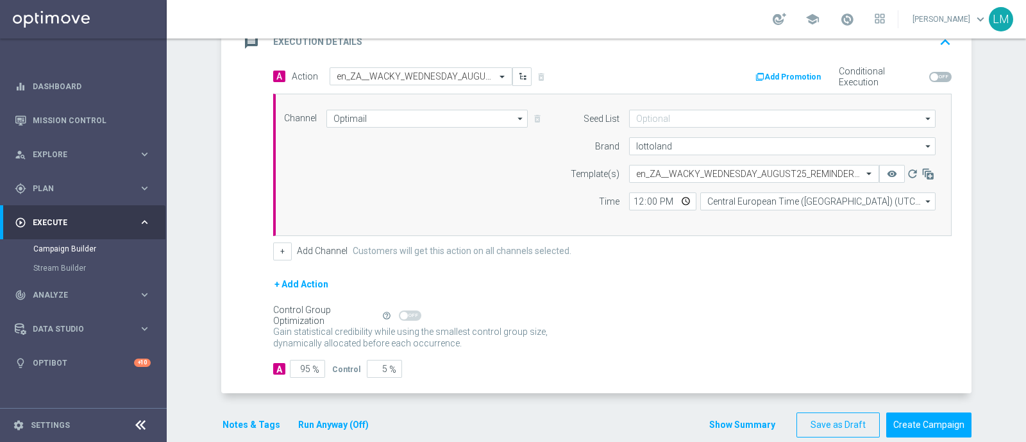
scroll to position [311, 0]
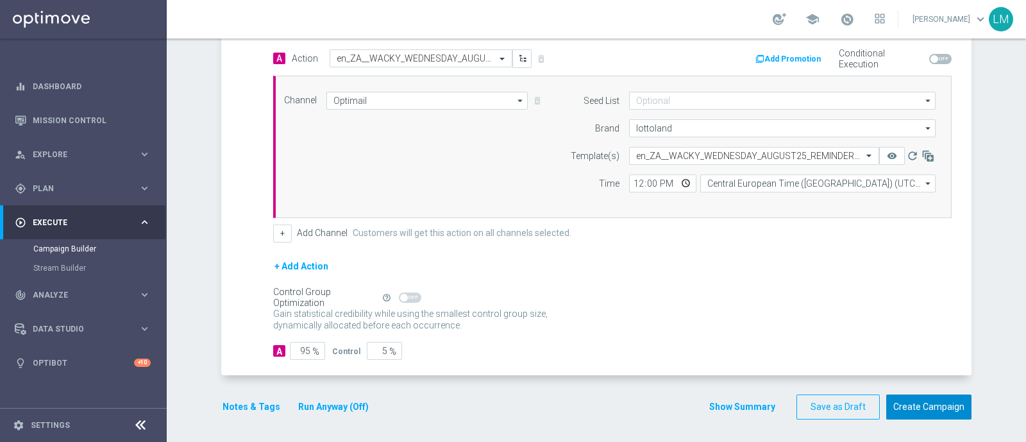
click at [905, 395] on button "Create Campaign" at bounding box center [929, 407] width 85 height 25
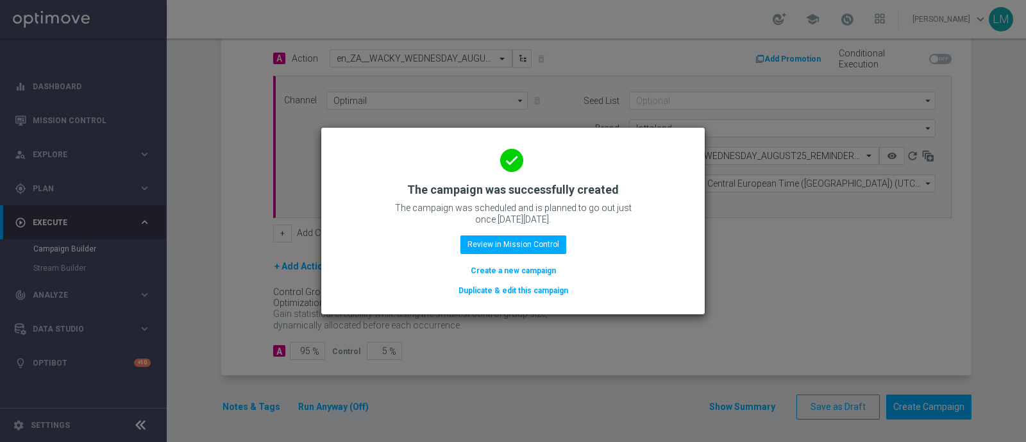
click at [540, 266] on button "Create a new campaign" at bounding box center [514, 271] width 88 height 14
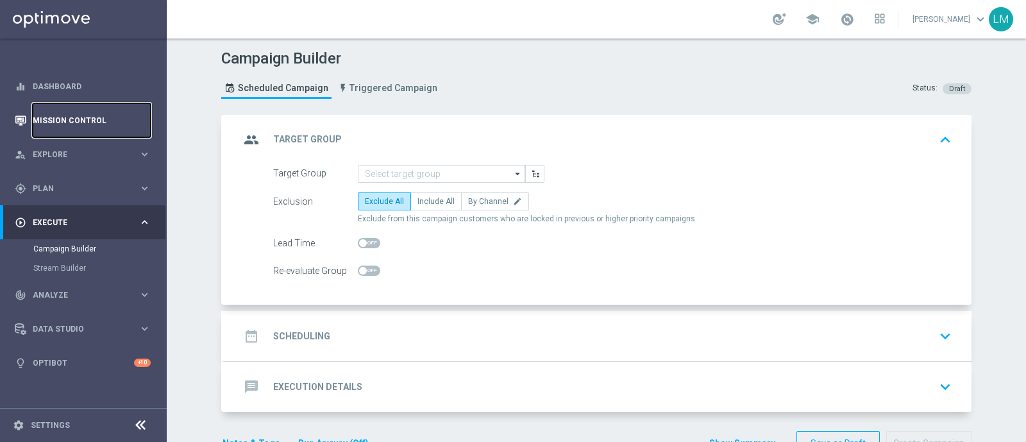
click at [127, 126] on link "Mission Control" at bounding box center [92, 120] width 118 height 34
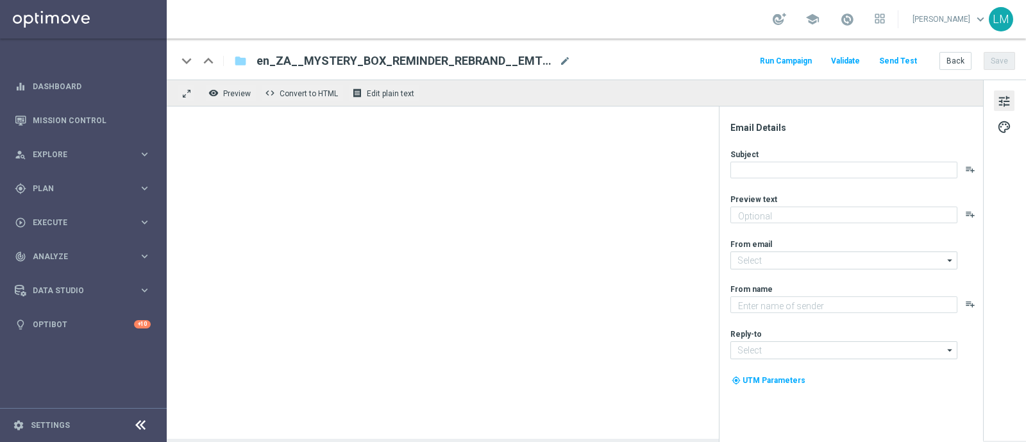
type textarea "Find out before this expires!"
type textarea "Lottoland"
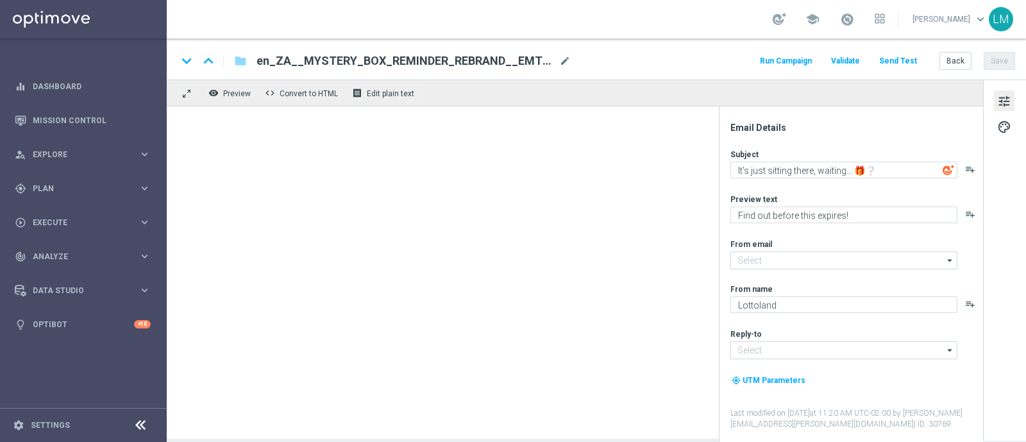
type input "[EMAIL_ADDRESS][DOMAIN_NAME]"
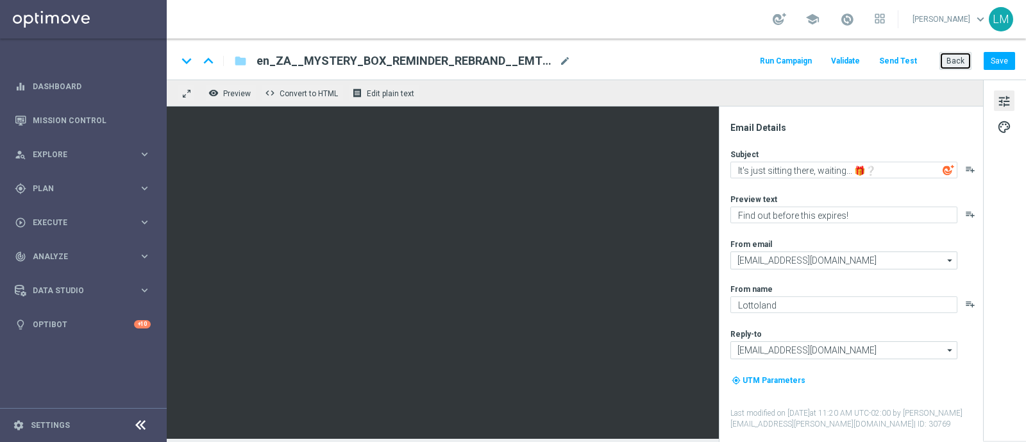
click at [960, 58] on button "Back" at bounding box center [956, 61] width 32 height 18
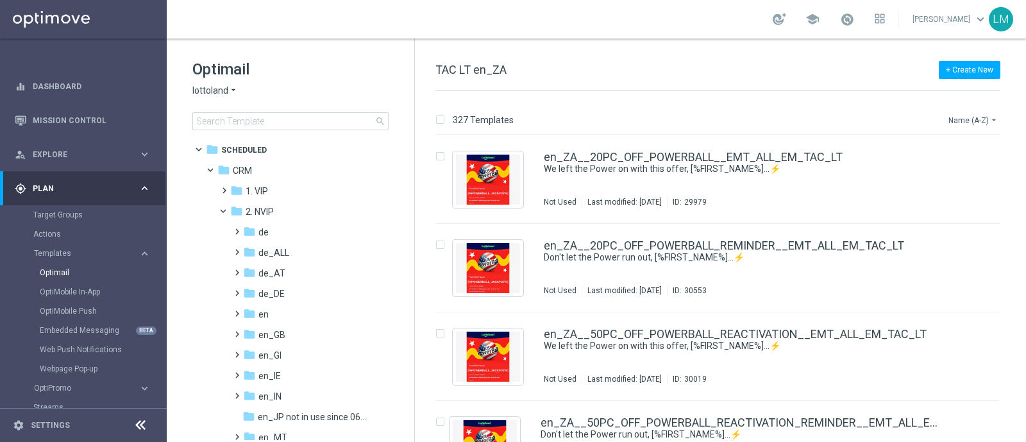
click at [951, 116] on button "Name (A-Z) arrow_drop_down" at bounding box center [974, 119] width 53 height 15
click at [944, 175] on span "Date Modified (Newest)" at bounding box center [951, 177] width 86 height 9
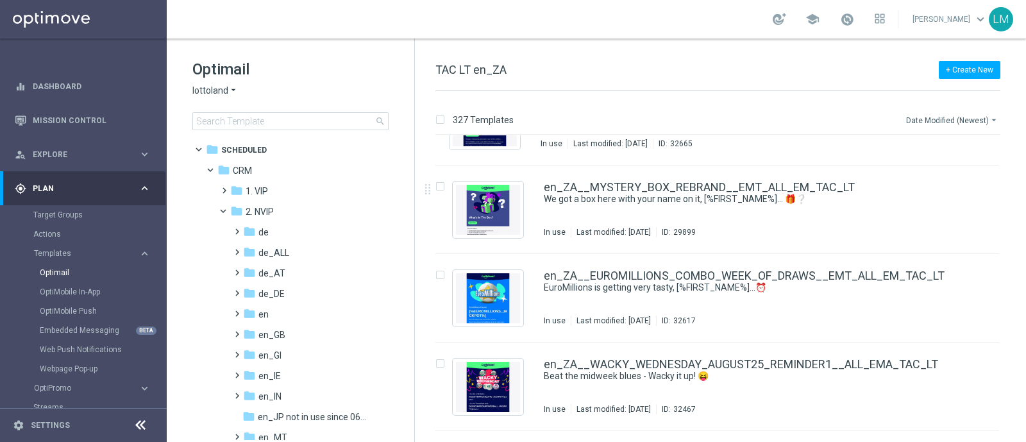
scroll to position [325, 0]
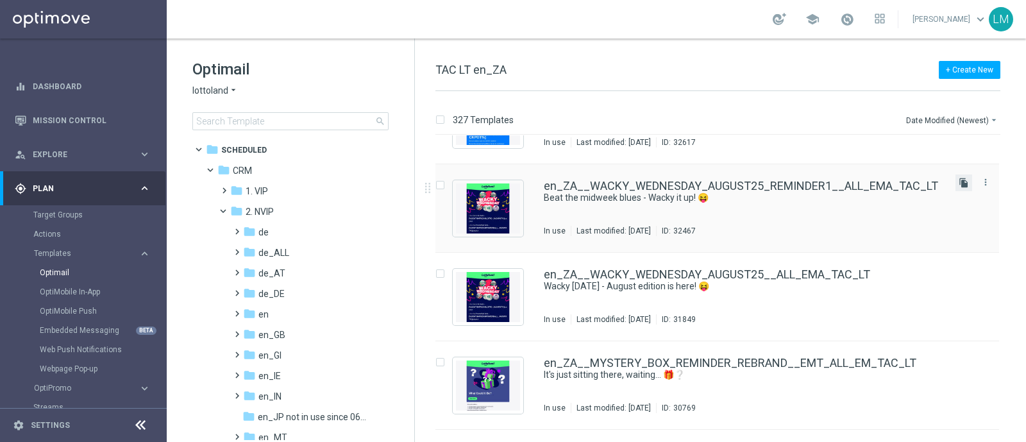
click at [959, 180] on icon "file_copy" at bounding box center [964, 183] width 10 height 10
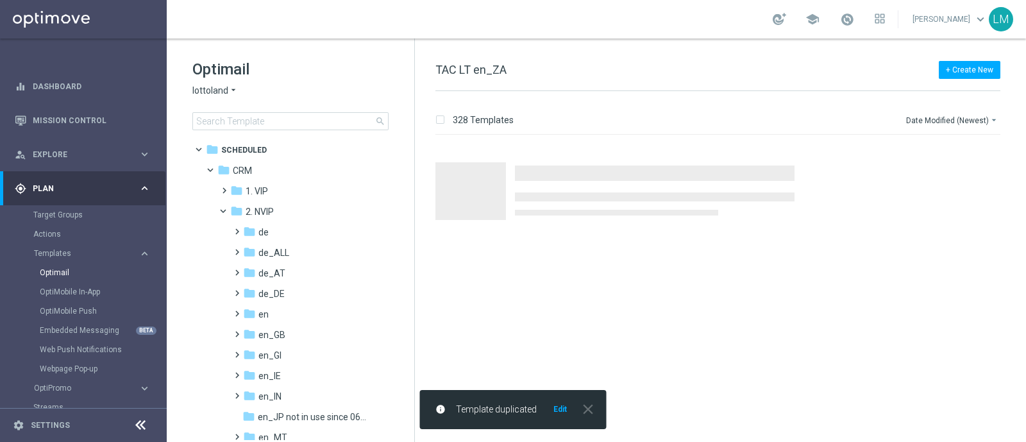
scroll to position [0, 0]
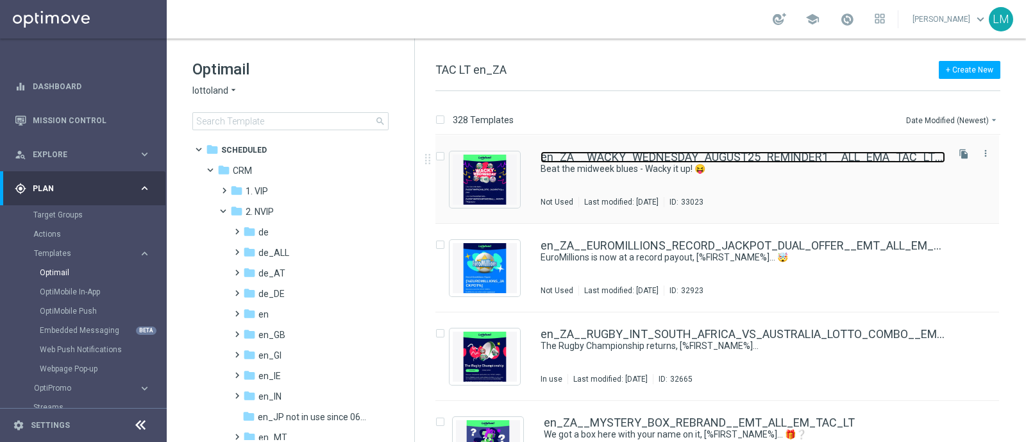
click at [835, 161] on link "en_ZA__WACKY_WEDNESDAY_AUGUST25_REMINDER1__ALL_EMA_TAC_LT(1)" at bounding box center [743, 157] width 405 height 12
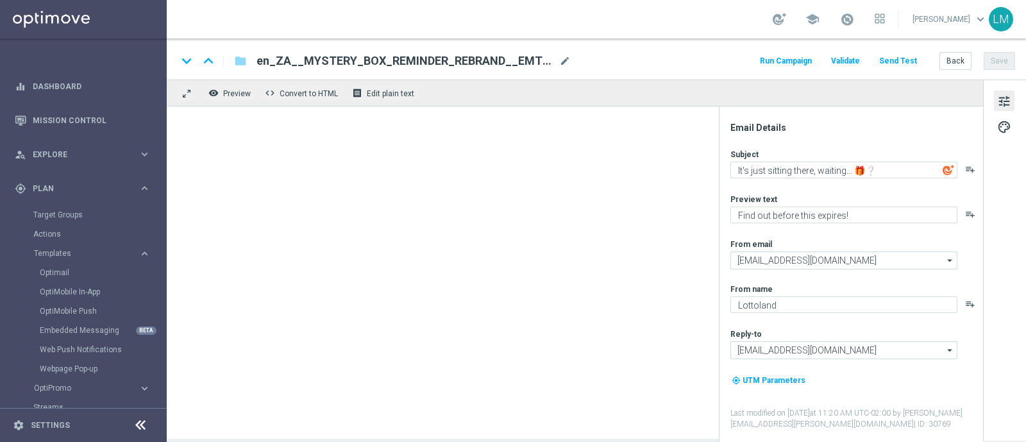
type textarea "Beat the midweek blues - Wacky it up! 😝"
type textarea "Midweek madness as it's best..."
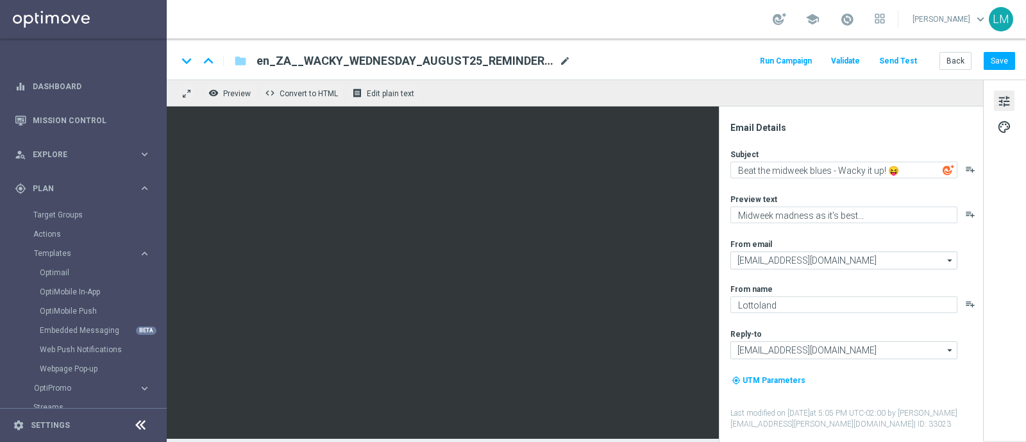
click at [564, 64] on span "mode_edit" at bounding box center [565, 61] width 12 height 12
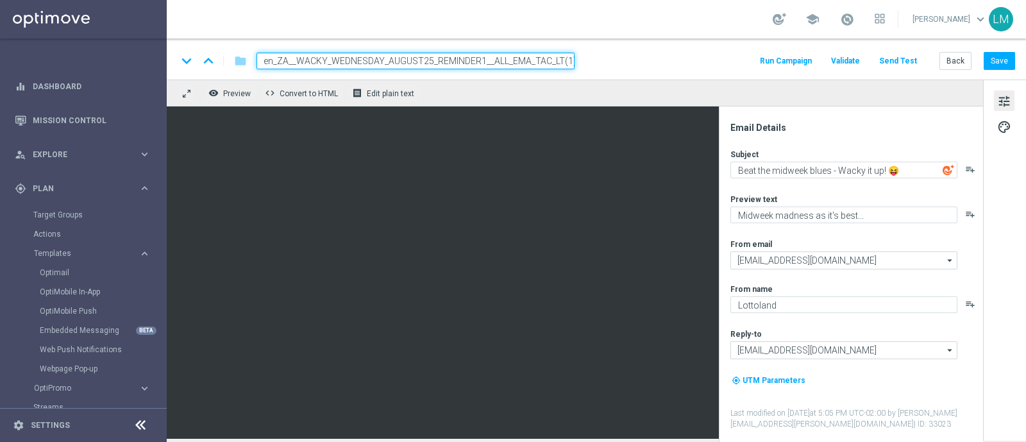
click at [496, 61] on input "en_ZA__WACKY_WEDNESDAY_AUGUST25_REMINDER1__ALL_EMA_TAC_LT(1)" at bounding box center [416, 61] width 318 height 17
paste input "2__ALL_EMA_TAC_LT"
type input "en_ZA__WACKY_WEDNESDAY_AUGUST25_REMINDER2__ALL_EMA_TAC_LT"
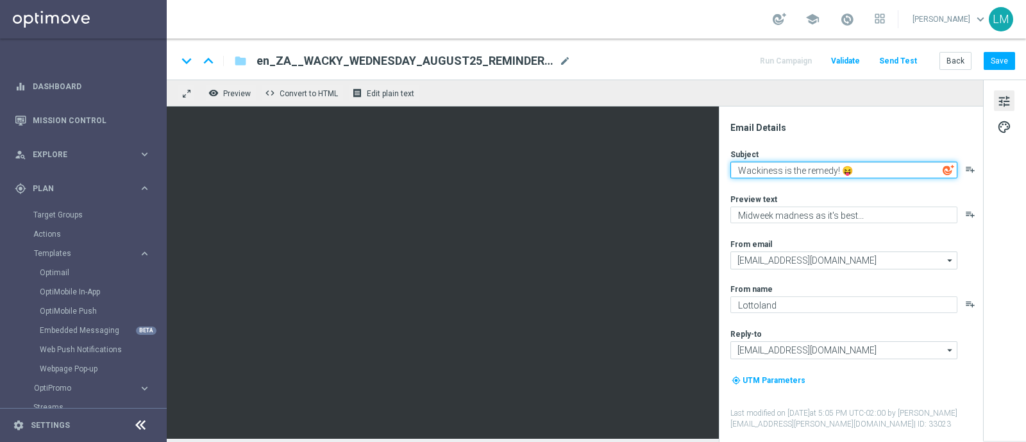
click at [851, 169] on textarea "Wackiness is the remedy! 😝" at bounding box center [844, 170] width 227 height 17
click at [785, 174] on textarea "Wackiness is the remedy!" at bounding box center [844, 170] width 227 height 17
type textarea "Wackiness is the remedy!"
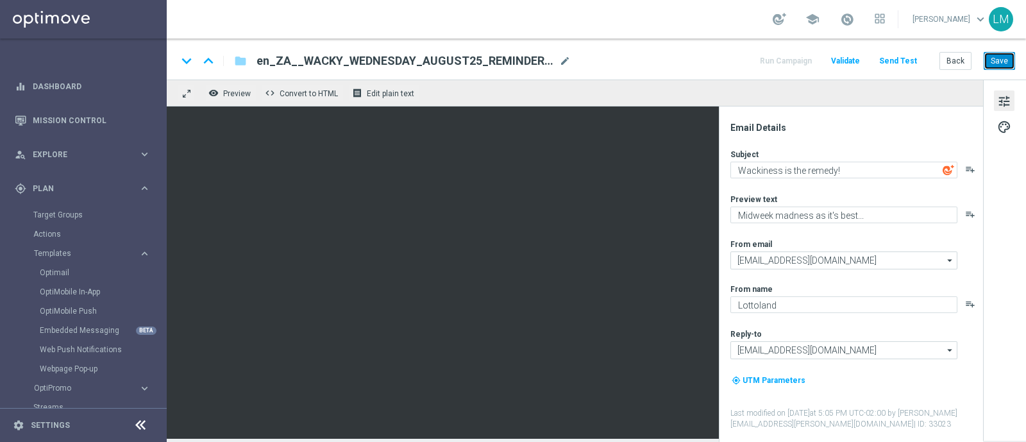
click at [987, 63] on button "Save" at bounding box center [999, 61] width 31 height 18
click at [903, 56] on button "Send Test" at bounding box center [899, 61] width 42 height 17
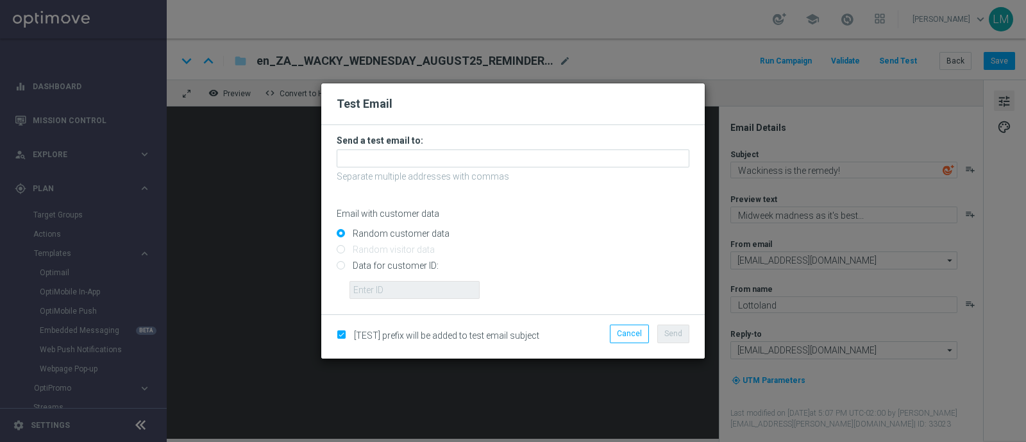
click at [464, 174] on p "Separate multiple addresses with commas" at bounding box center [513, 177] width 353 height 12
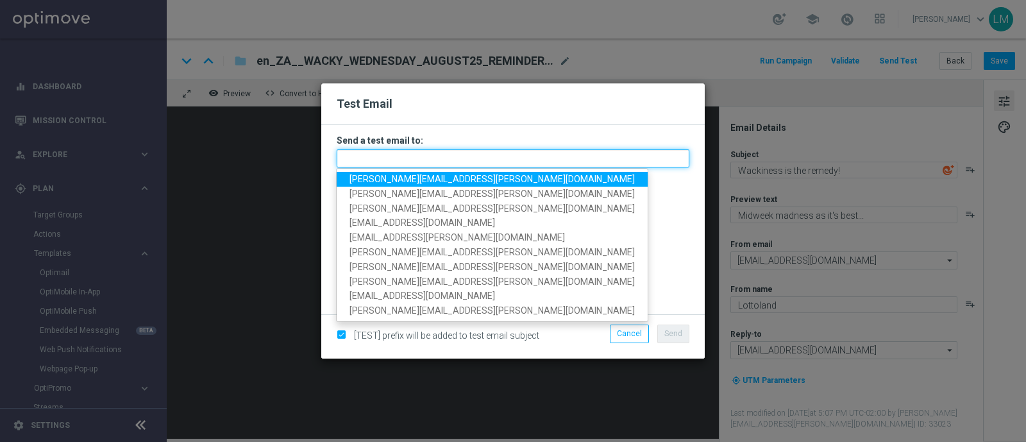
click at [456, 166] on input "text" at bounding box center [513, 158] width 353 height 18
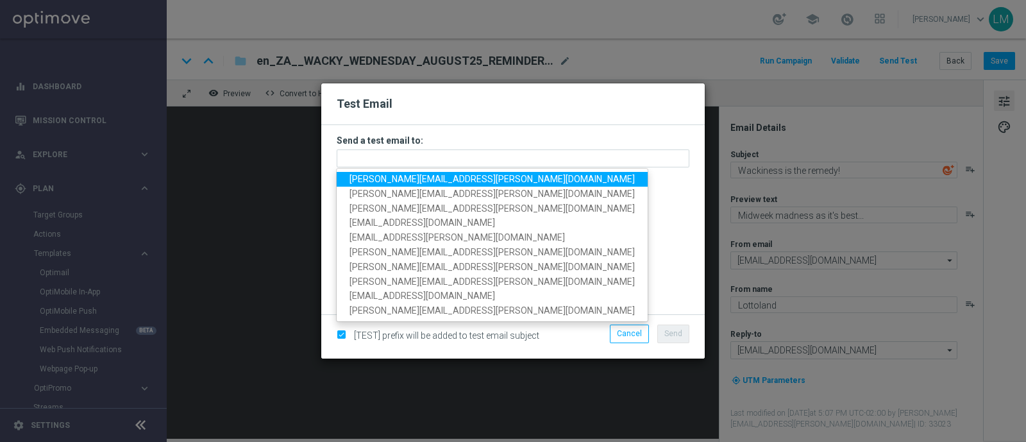
click at [456, 178] on span "leslie.martinez@lottoland.com" at bounding box center [492, 179] width 285 height 10
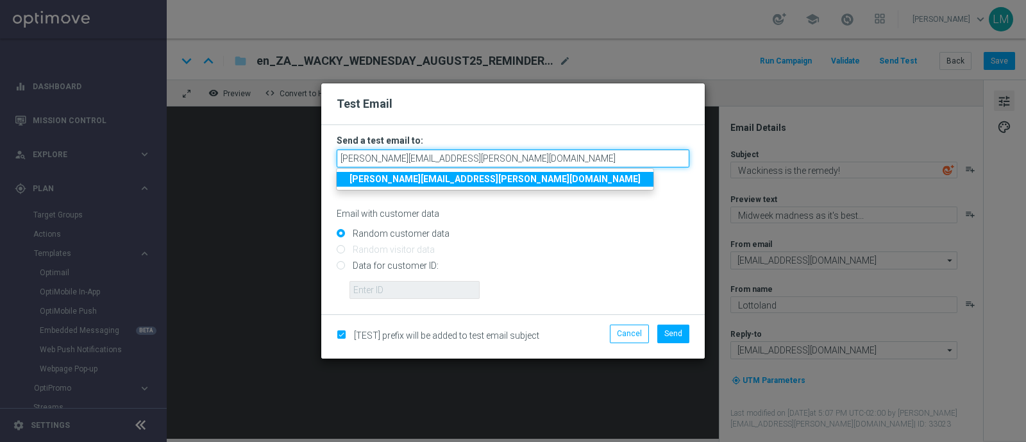
click at [486, 149] on input "leslie.martinez@lottoland.com" at bounding box center [513, 158] width 353 height 18
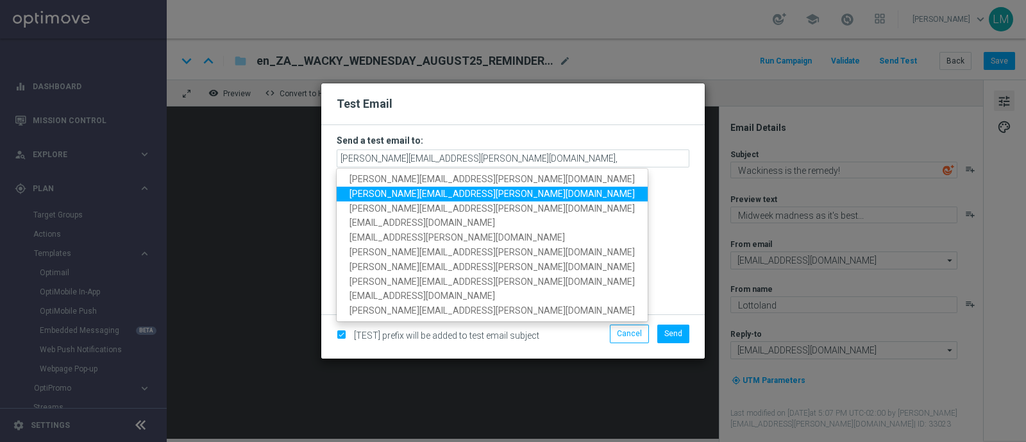
click at [446, 191] on span "ricky.hubbard@lottoland.com" at bounding box center [492, 194] width 285 height 10
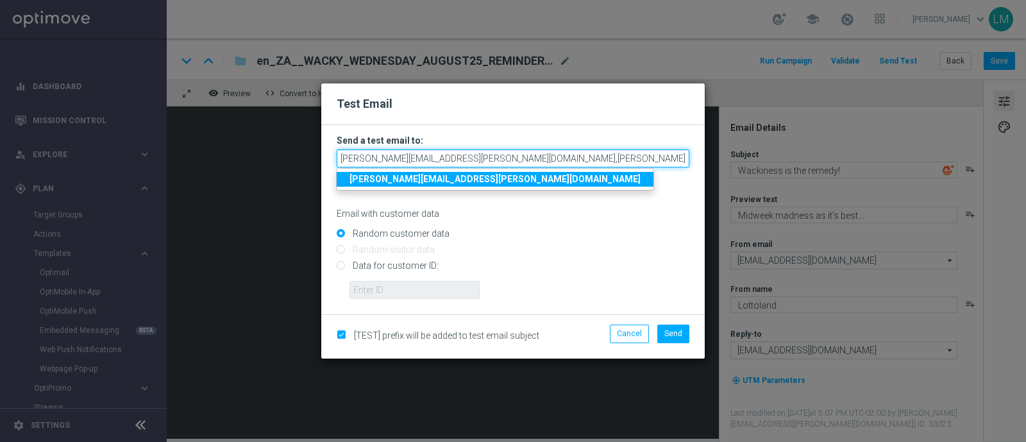
click at [589, 164] on input "leslie.martinez@lottoland.com,ricky.hubbard@lottoland.com" at bounding box center [513, 158] width 353 height 18
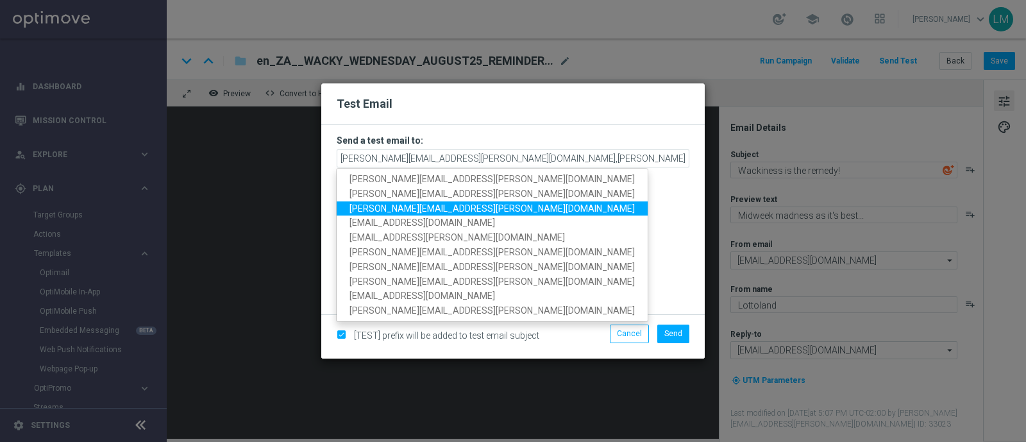
click at [436, 210] on span "millie.purcell@lottoland.com" at bounding box center [492, 208] width 285 height 10
type input "leslie.martinez@lottoland.com,ricky.hubbard@lottoland.com,millie.purcell@lottol…"
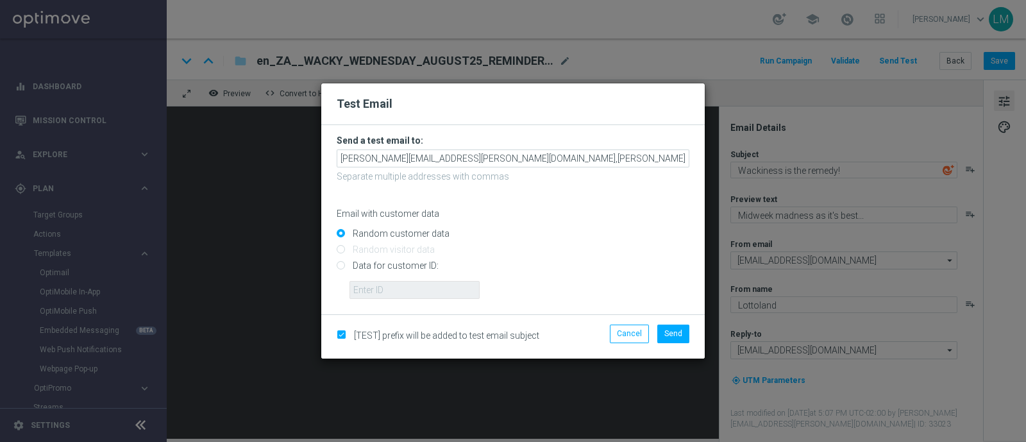
click at [421, 263] on input "Data for customer ID:" at bounding box center [513, 271] width 353 height 18
radio input "true"
click at [419, 293] on input "text" at bounding box center [415, 290] width 130 height 18
type input "10505907"
click at [670, 337] on span "Send" at bounding box center [674, 333] width 18 height 9
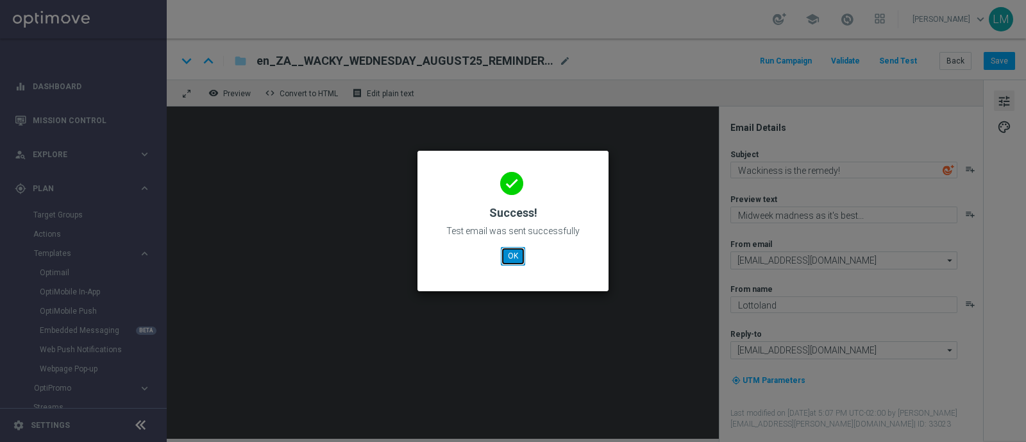
click at [518, 255] on button "OK" at bounding box center [513, 256] width 24 height 18
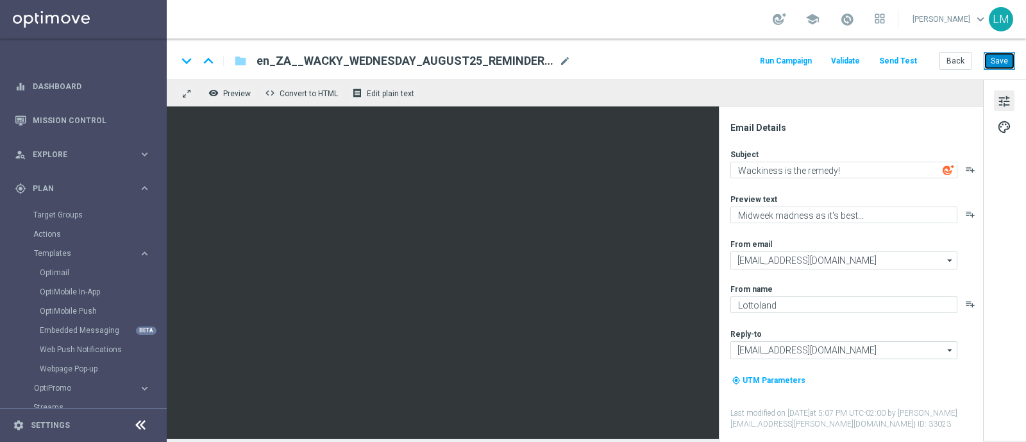
click at [998, 62] on button "Save" at bounding box center [999, 61] width 31 height 18
